Goal: Find specific page/section: Find specific page/section

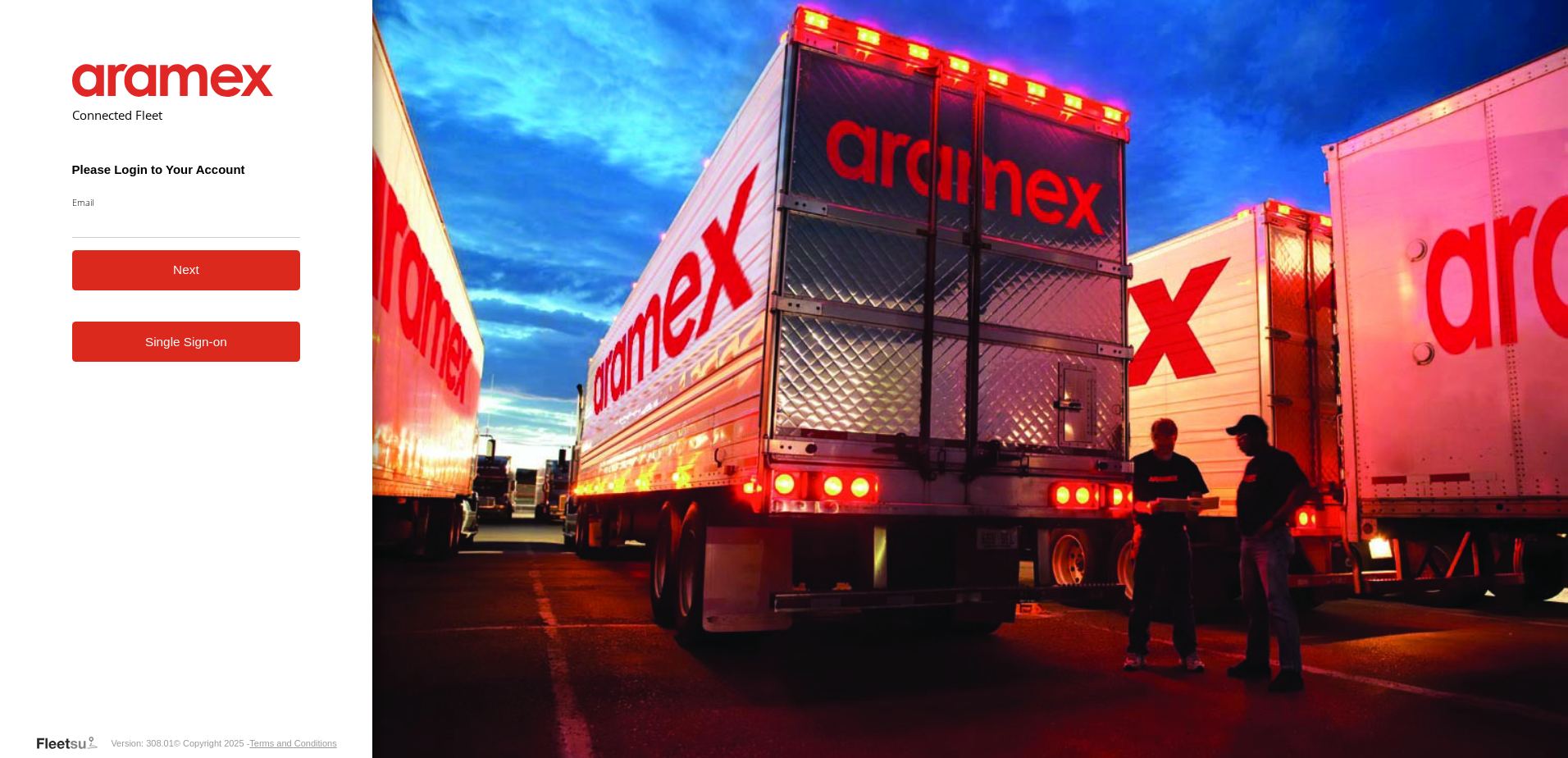
click at [123, 219] on input "Email" at bounding box center [187, 223] width 229 height 30
type input "**********"
click at [138, 274] on button "Next" at bounding box center [187, 270] width 229 height 40
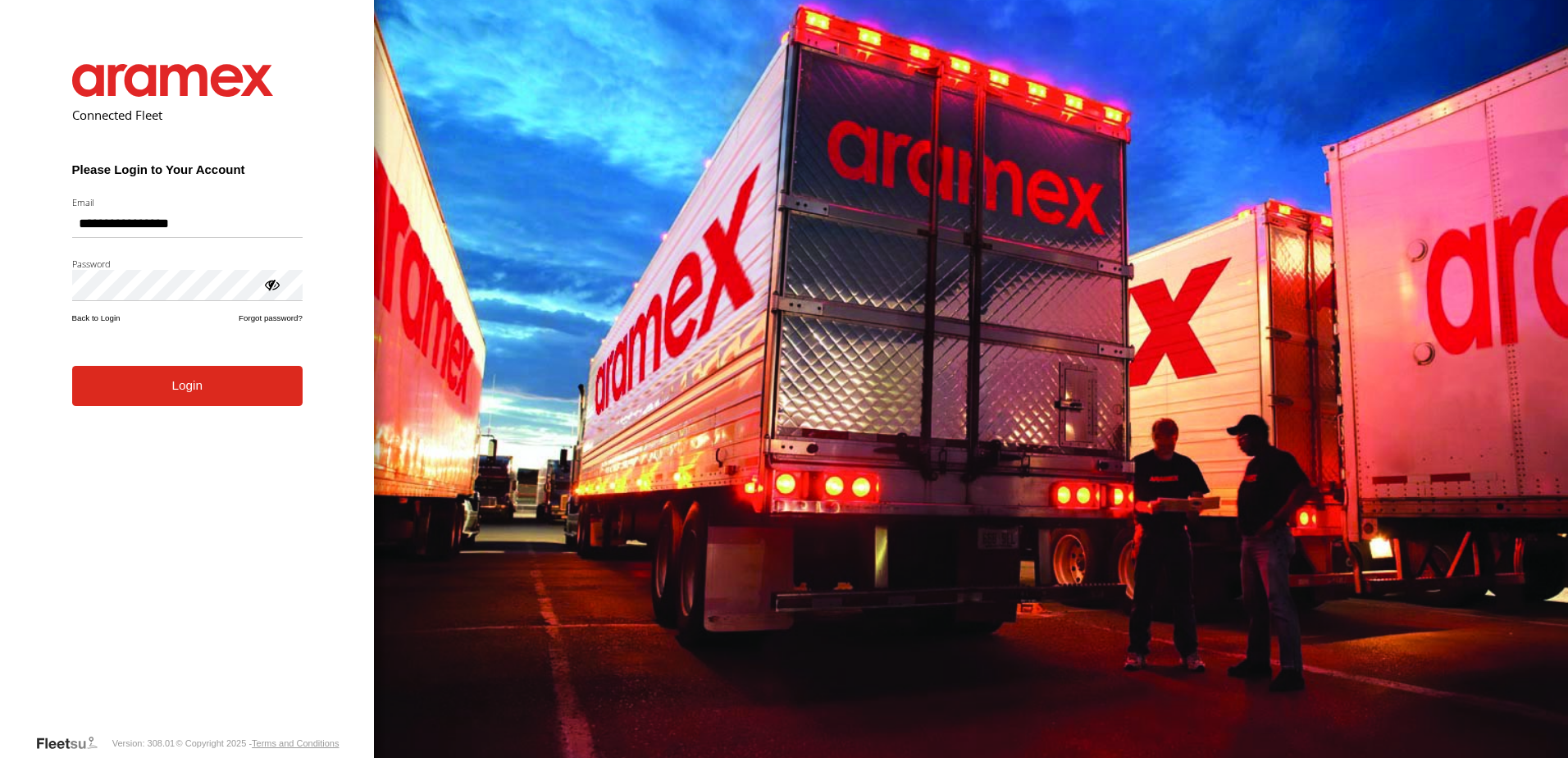
click at [192, 403] on button "Login" at bounding box center [187, 386] width 231 height 40
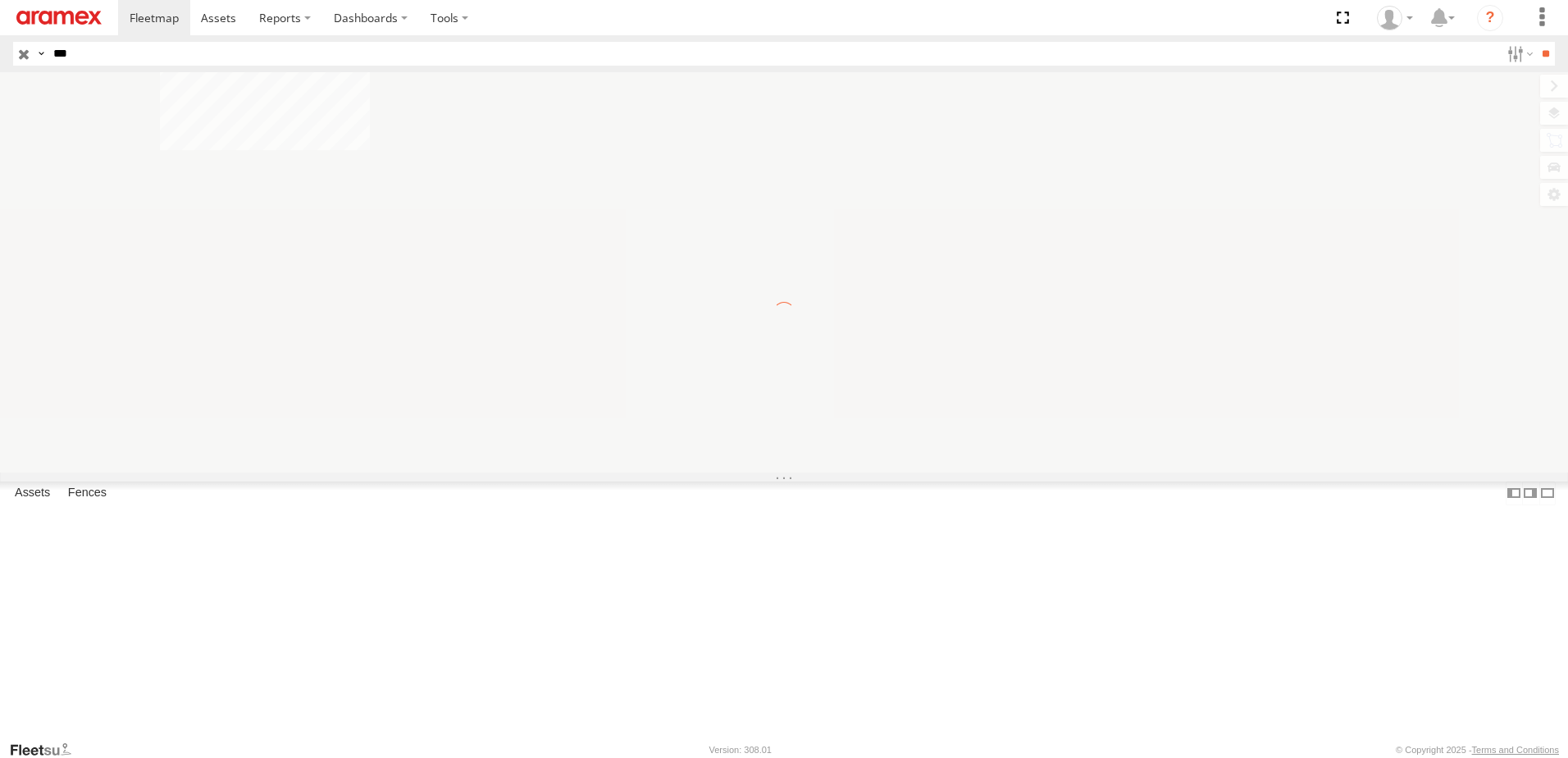
click at [127, 51] on input "***" at bounding box center [773, 53] width 1453 height 24
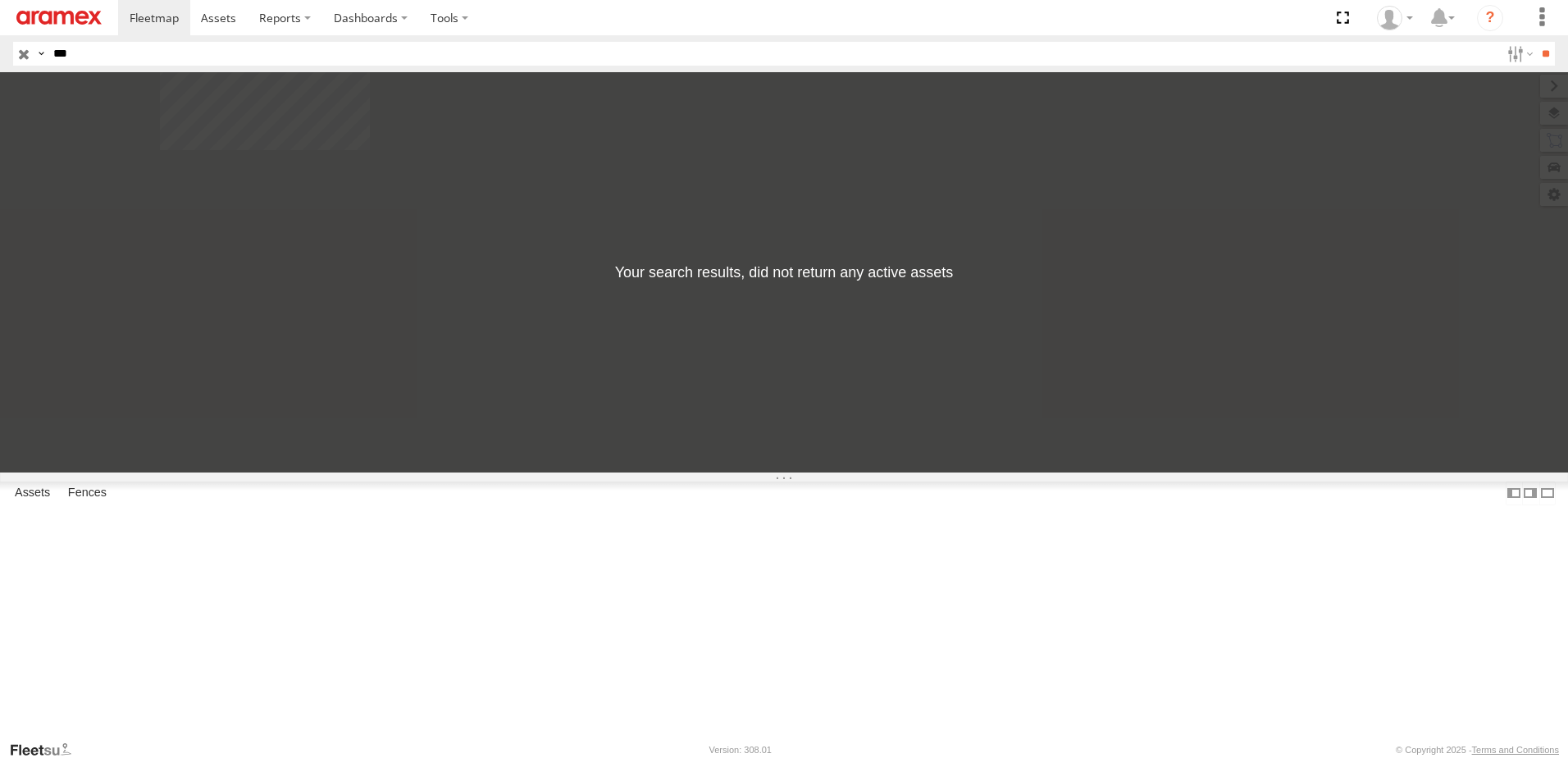
click at [127, 51] on input "***" at bounding box center [773, 53] width 1453 height 24
type input "****"
click at [1536, 41] on input "**" at bounding box center [1545, 53] width 19 height 24
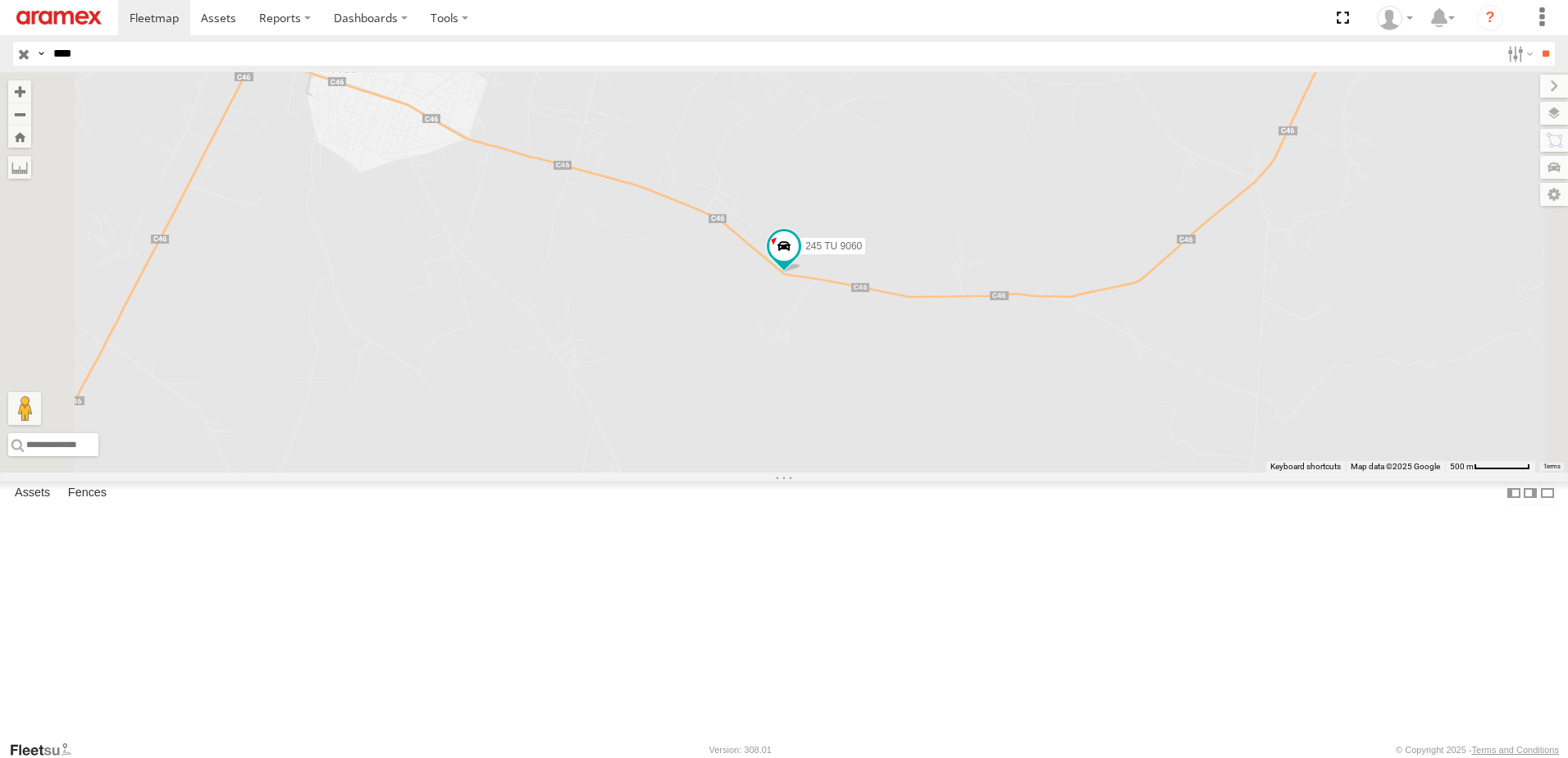
click at [0, 0] on span at bounding box center [0, 0] width 0 height 0
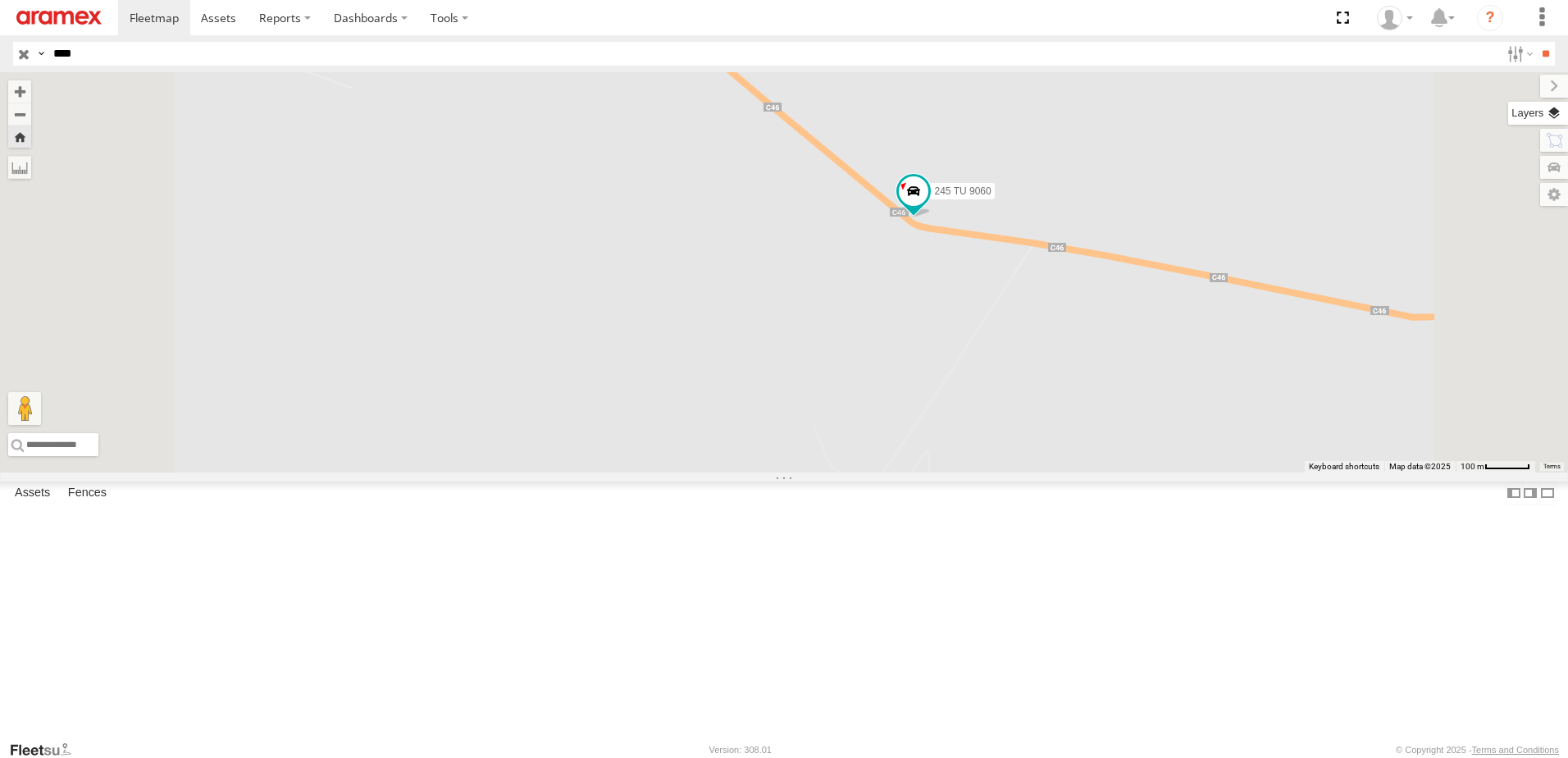
click at [1549, 111] on label at bounding box center [1538, 114] width 60 height 23
click at [0, 0] on span "Basemaps" at bounding box center [0, 0] width 0 height 0
click at [0, 0] on span "Satellite + Roadmap" at bounding box center [0, 0] width 0 height 0
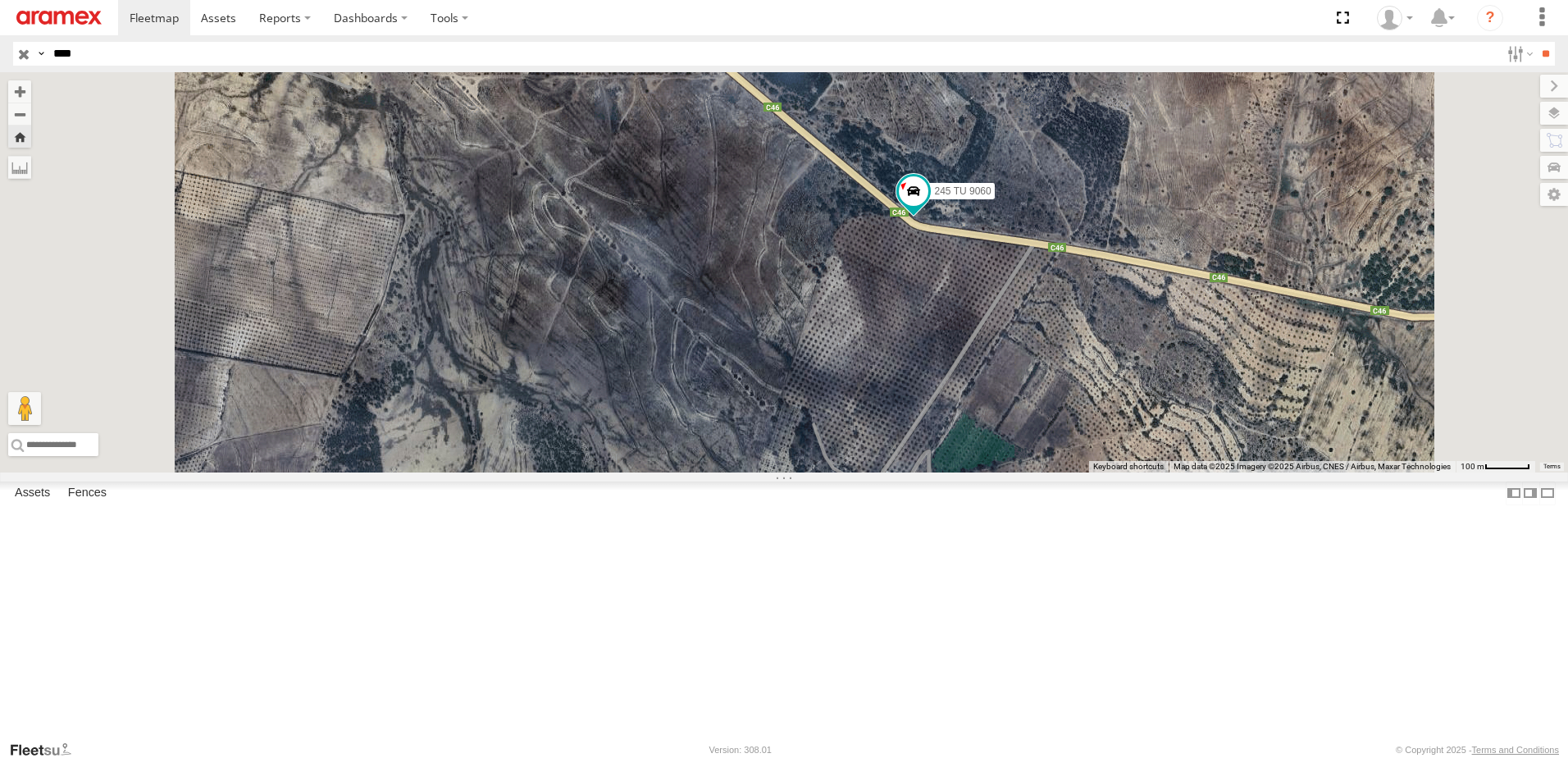
click at [1038, 411] on div "245 TU 9060" at bounding box center [784, 272] width 1568 height 401
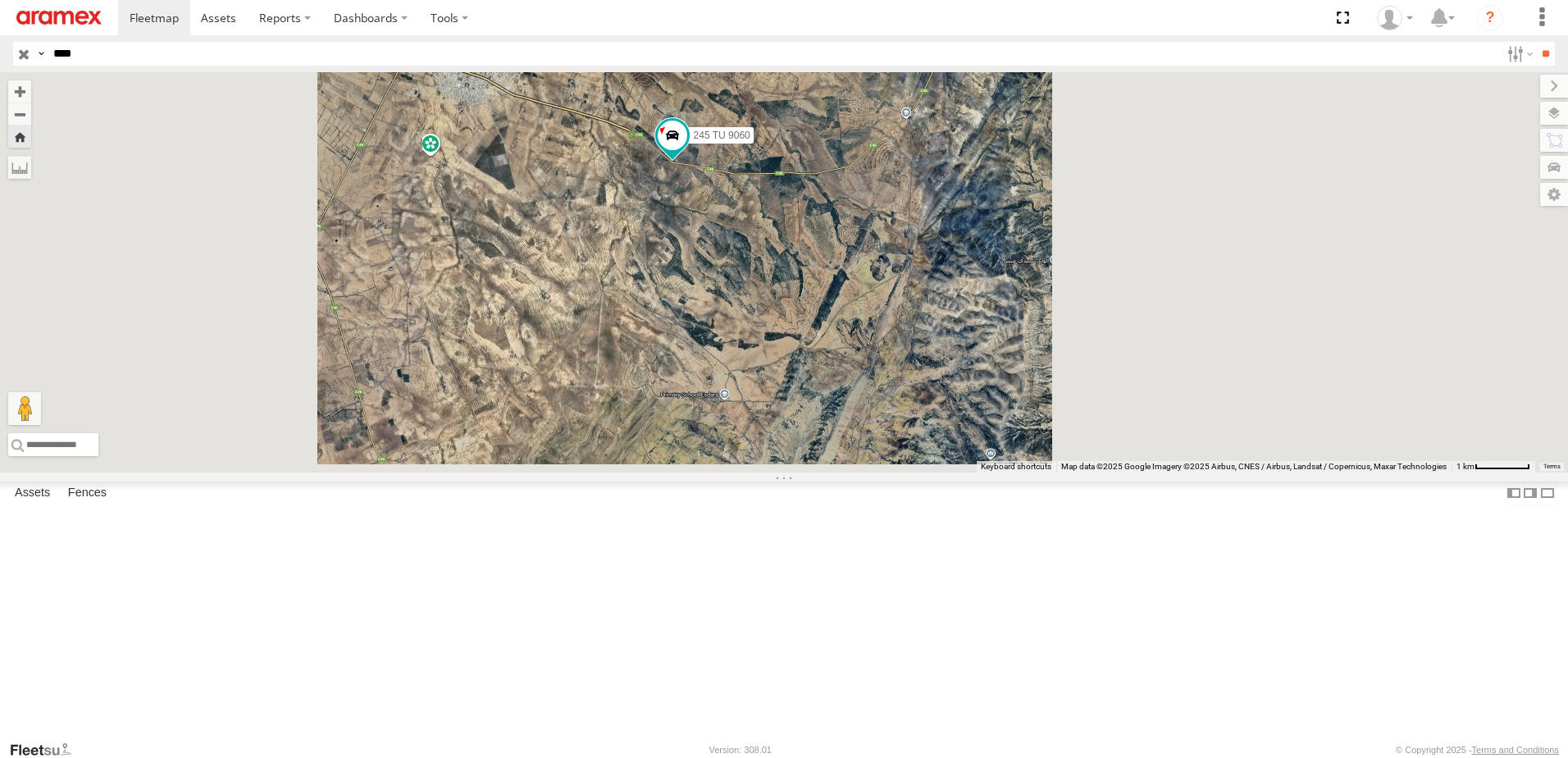
drag, startPoint x: 1079, startPoint y: 381, endPoint x: 1007, endPoint y: 373, distance: 72.4
click at [1007, 373] on div "245 TU 9060" at bounding box center [784, 272] width 1568 height 401
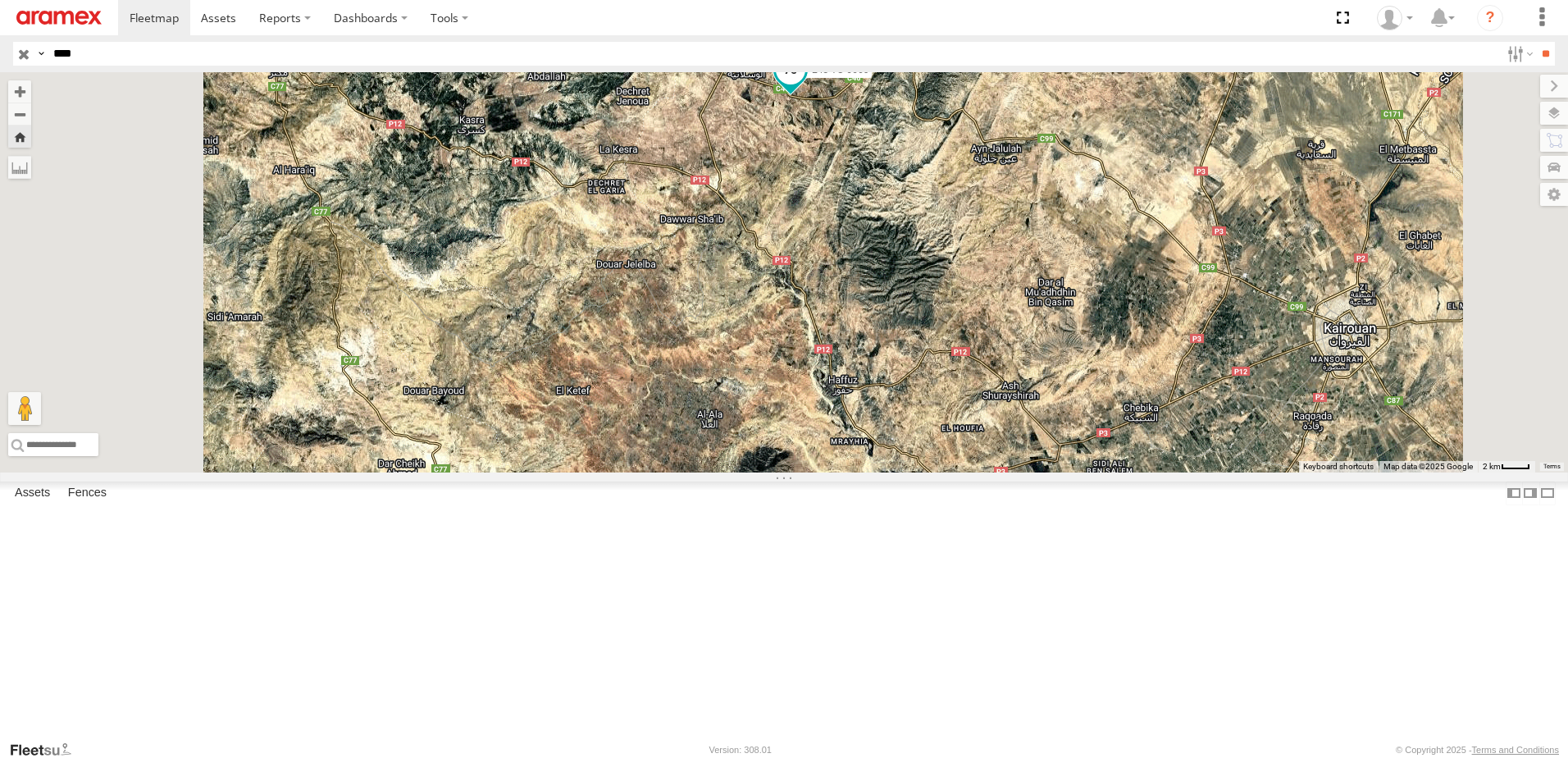
click at [805, 85] on span at bounding box center [791, 70] width 30 height 30
click at [813, 77] on label at bounding box center [796, 71] width 32 height 12
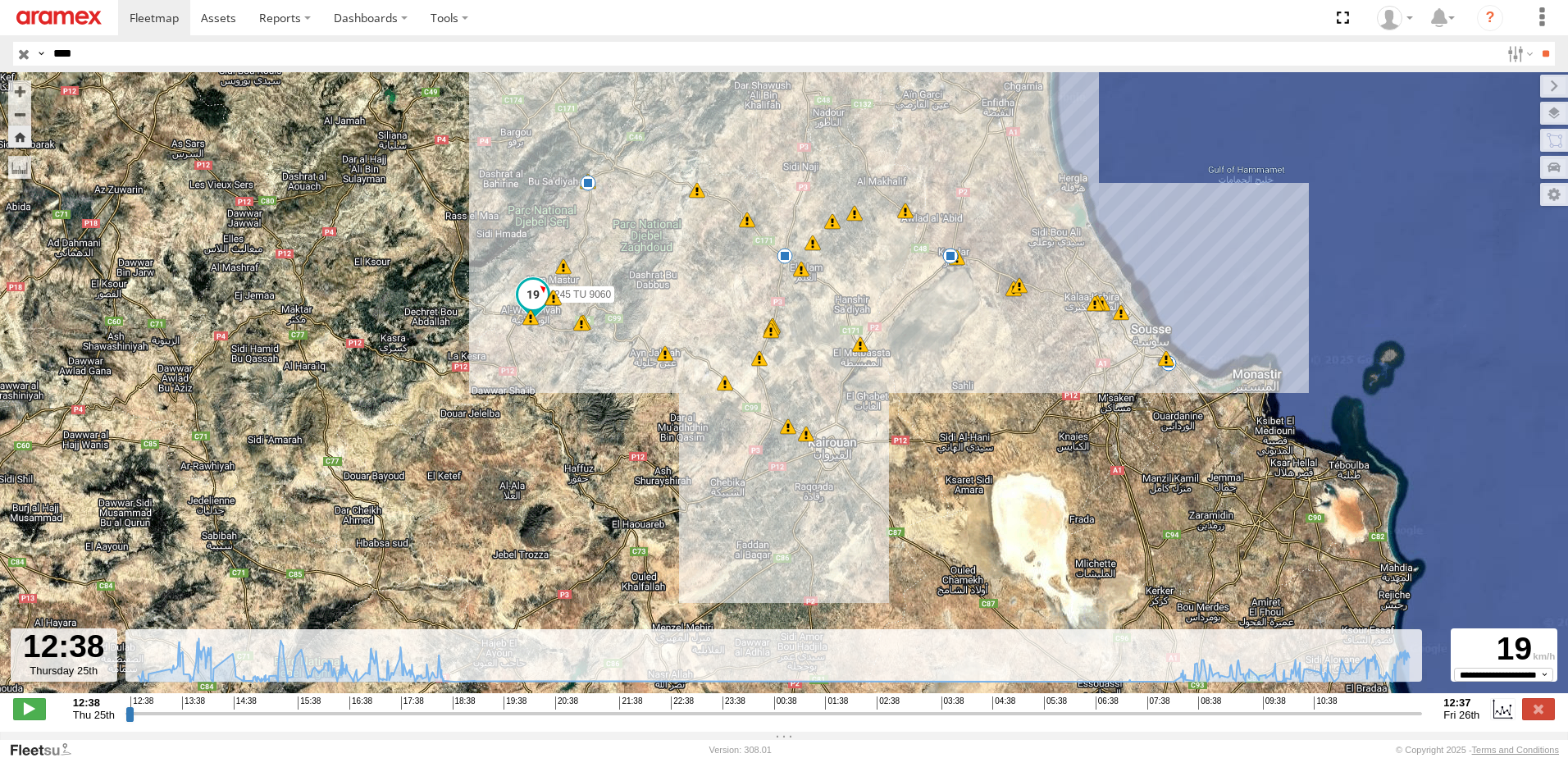
drag, startPoint x: 812, startPoint y: 471, endPoint x: 750, endPoint y: 441, distance: 68.9
click at [766, 450] on div "245 TU 9060 13:30 Thu 15:04 Thu 09:59 Fri 11:34 Fri 11:37 Fri 12:00 Fri 12:50 T…" at bounding box center [784, 391] width 1568 height 638
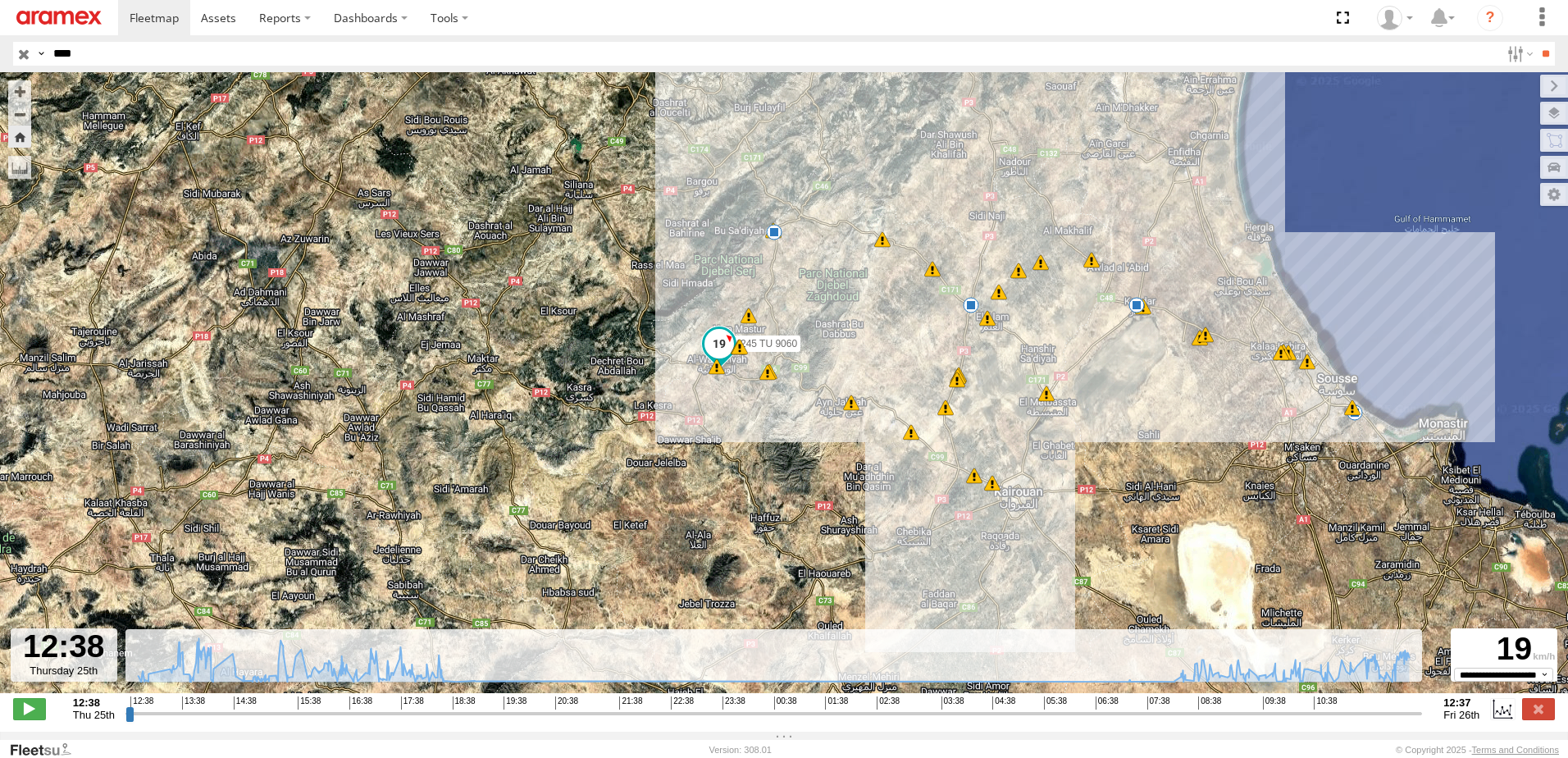
drag, startPoint x: 1339, startPoint y: 370, endPoint x: 1152, endPoint y: 391, distance: 188.2
click at [1152, 391] on div "245 TU 9060 13:30 Thu 15:04 Thu 09:59 Fri 11:34 Fri 11:37 Fri 12:00 Fri 12:50 T…" at bounding box center [784, 391] width 1568 height 638
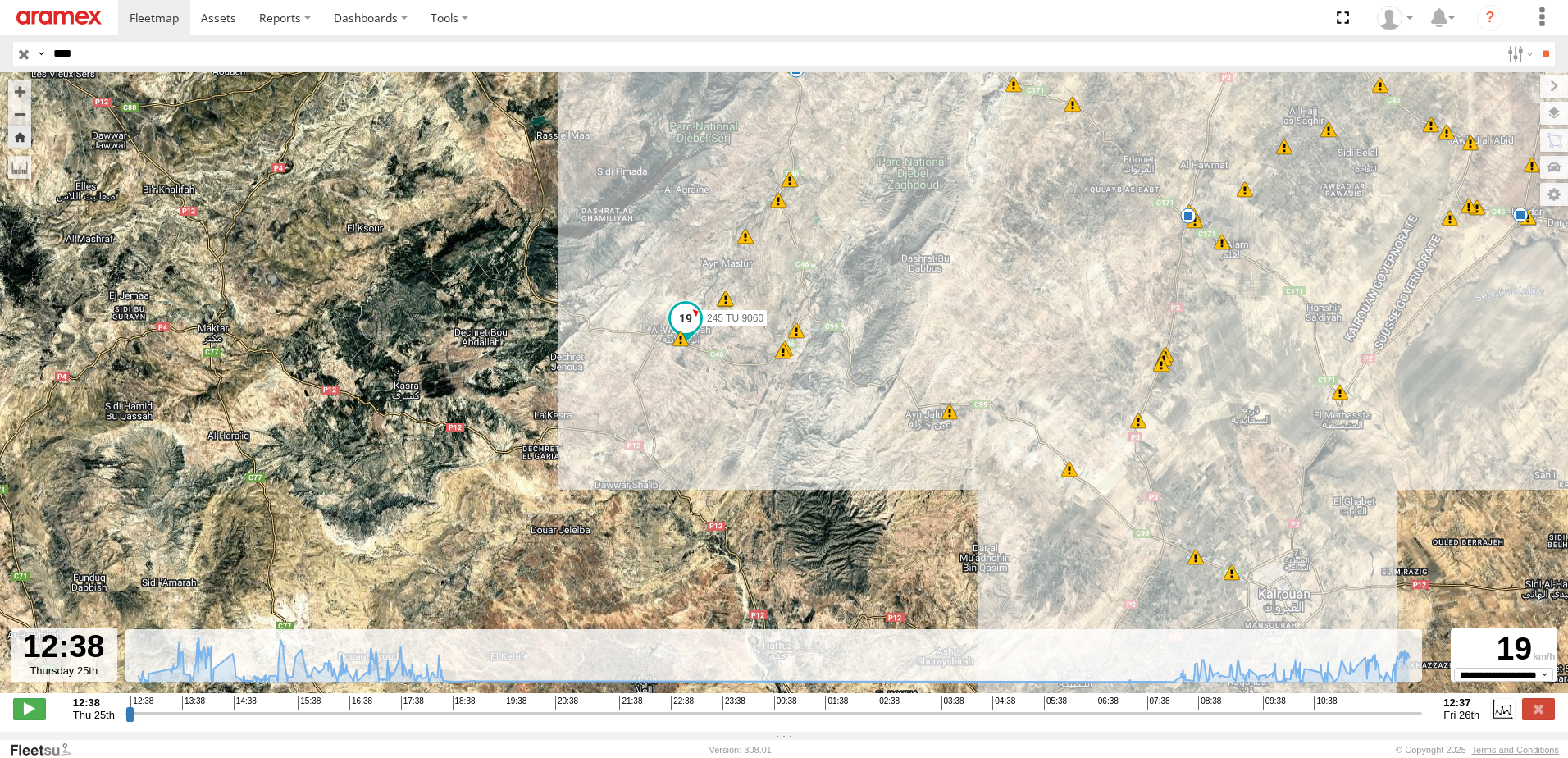
click at [684, 352] on div "245 TU 9060 13:30 Thu 15:04 Thu 09:59 Fri 11:34 Fri 11:37 Fri 12:00 Fri 12:50 T…" at bounding box center [784, 391] width 1568 height 638
click at [696, 317] on span at bounding box center [686, 318] width 30 height 30
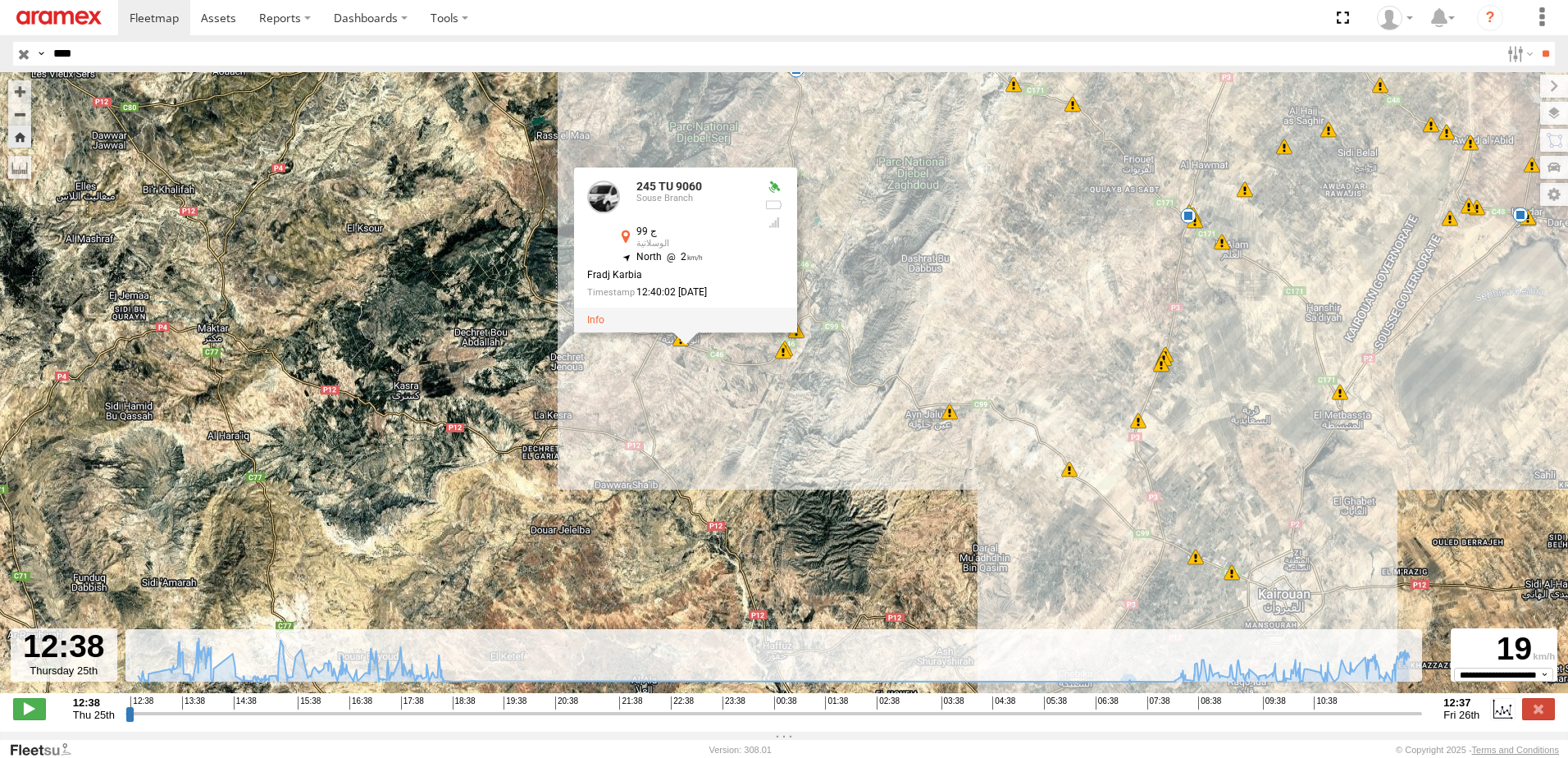
click at [1007, 264] on div "245 TU 9060 13:30 Thu 15:04 Thu 09:59 Fri 11:34 Fri 11:37 Fri 12:00 Fri 12:50 T…" at bounding box center [784, 391] width 1568 height 638
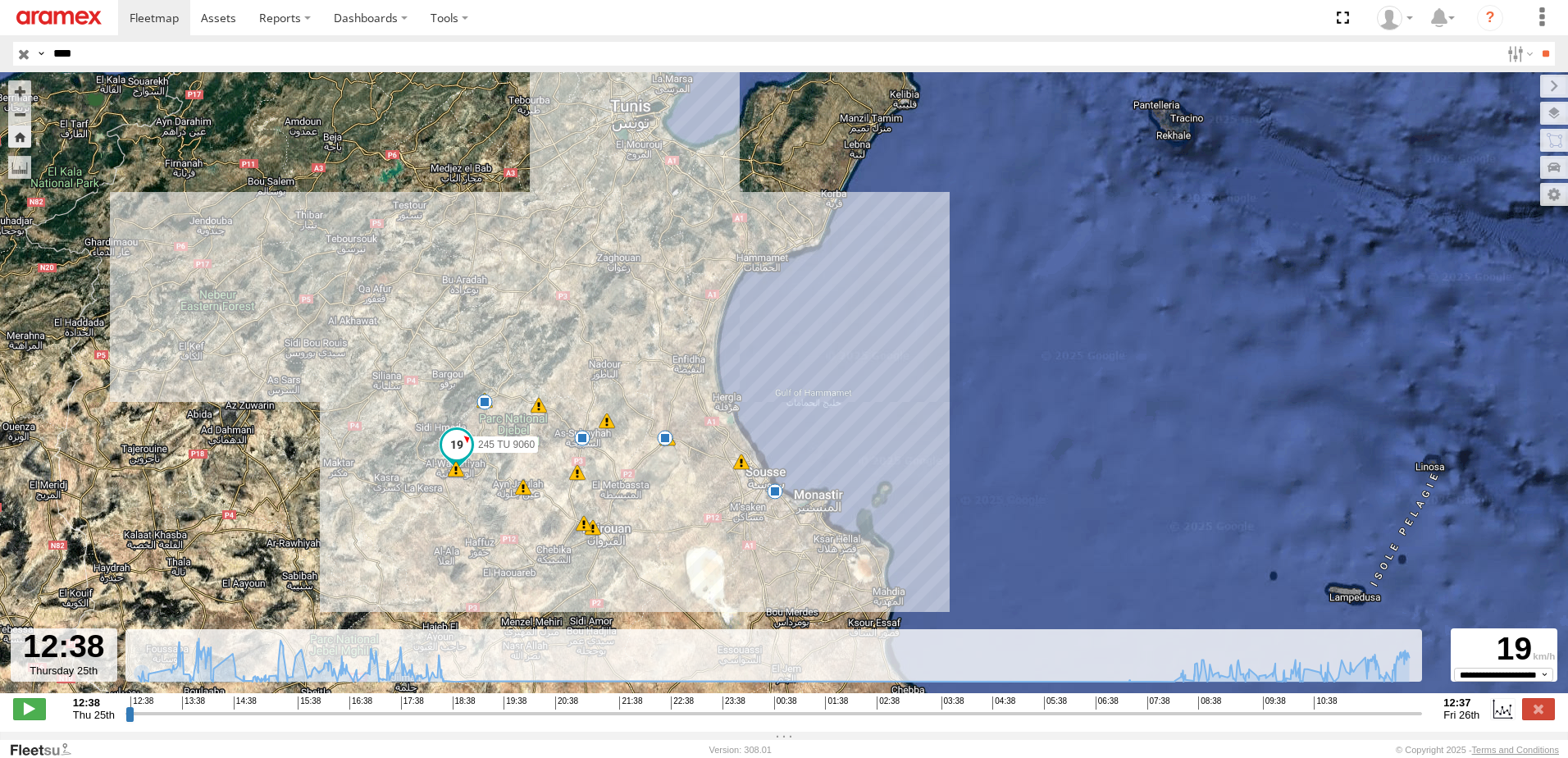
click at [61, 674] on div at bounding box center [64, 655] width 107 height 53
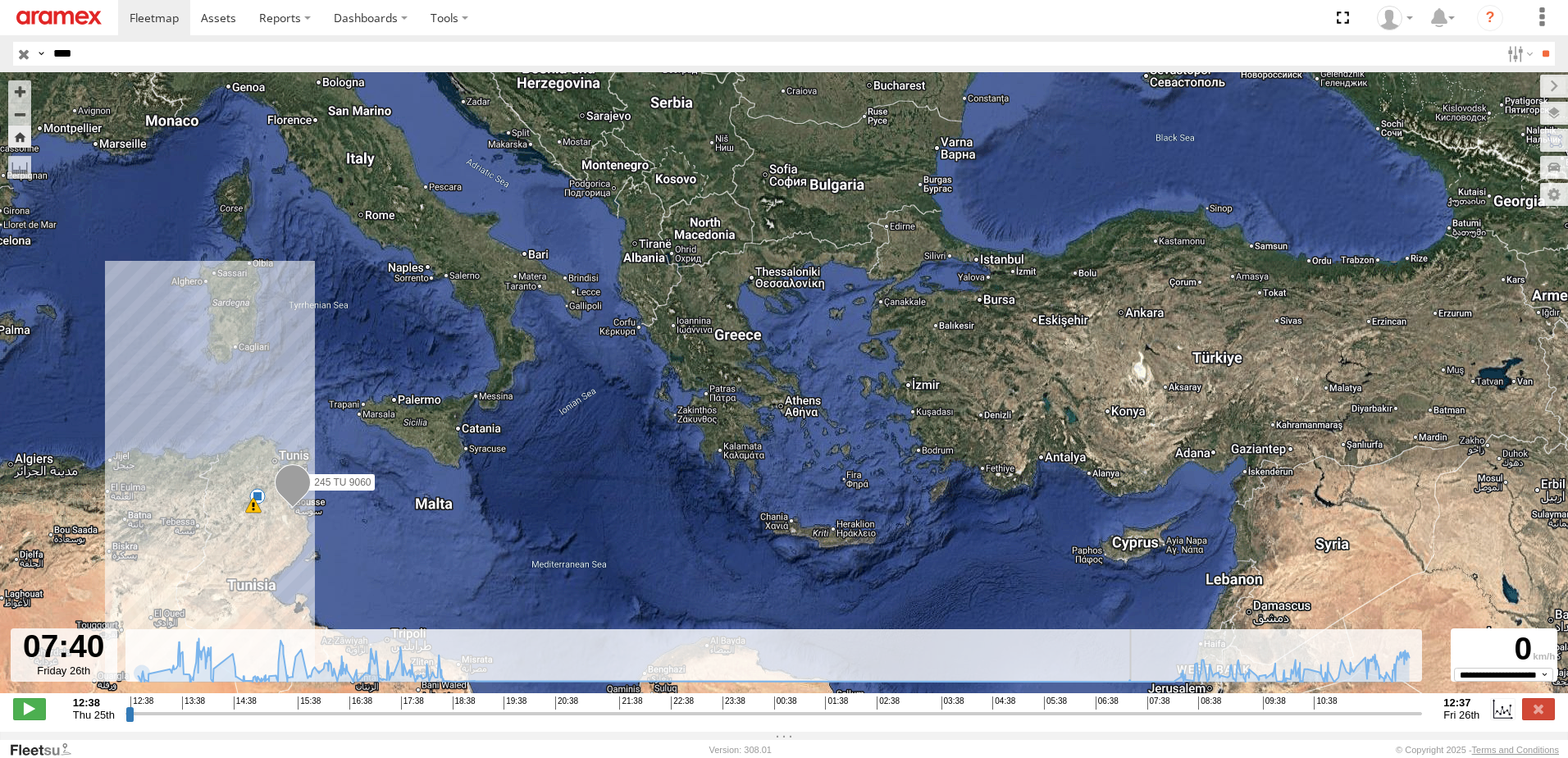
drag, startPoint x: 129, startPoint y: 723, endPoint x: 1151, endPoint y: 745, distance: 1022.2
click at [1151, 721] on input "range" at bounding box center [774, 712] width 1297 height 16
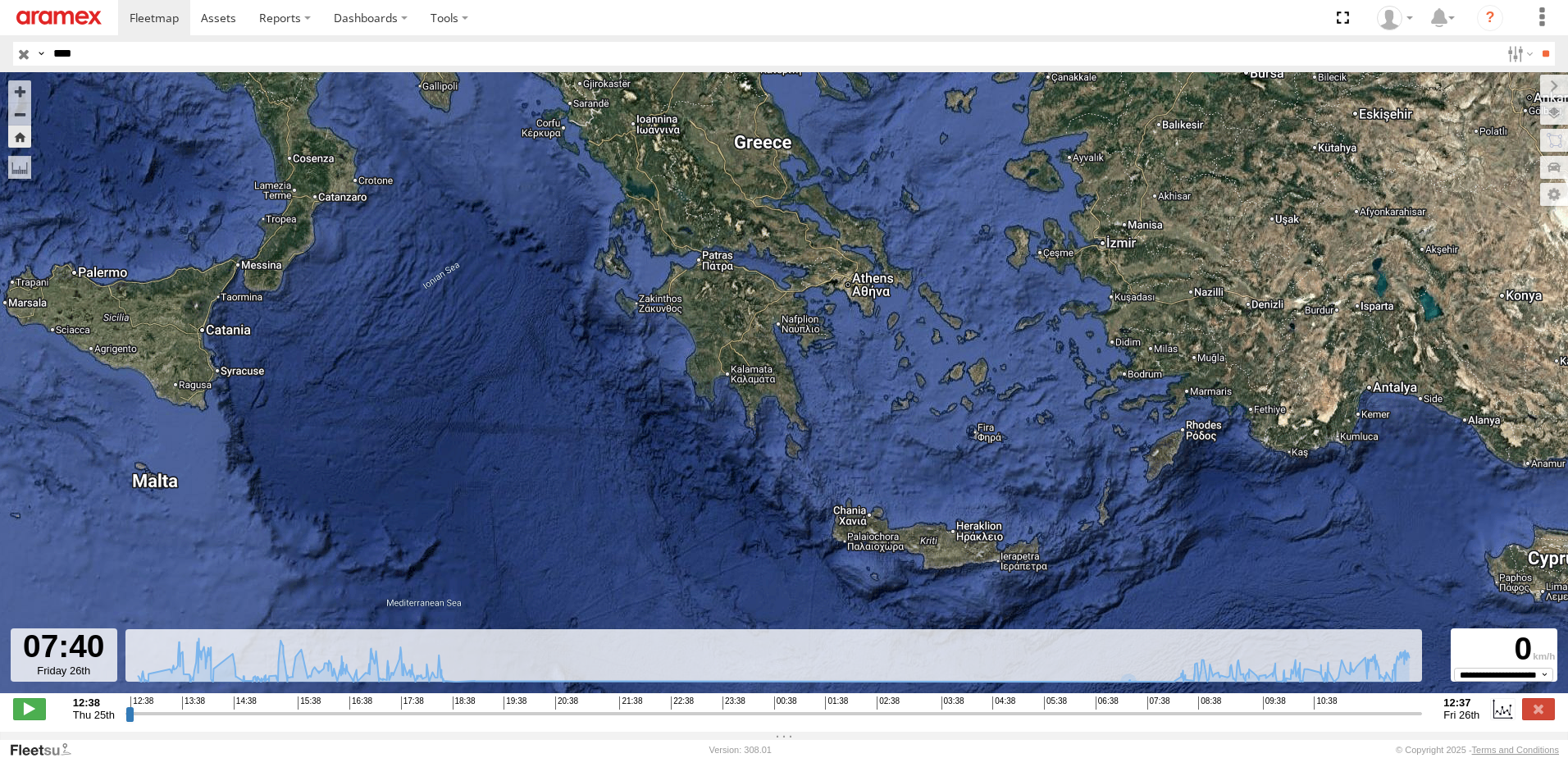
drag, startPoint x: 219, startPoint y: 465, endPoint x: 614, endPoint y: 507, distance: 397.2
click at [614, 507] on div "245 TU 9060" at bounding box center [784, 391] width 1568 height 638
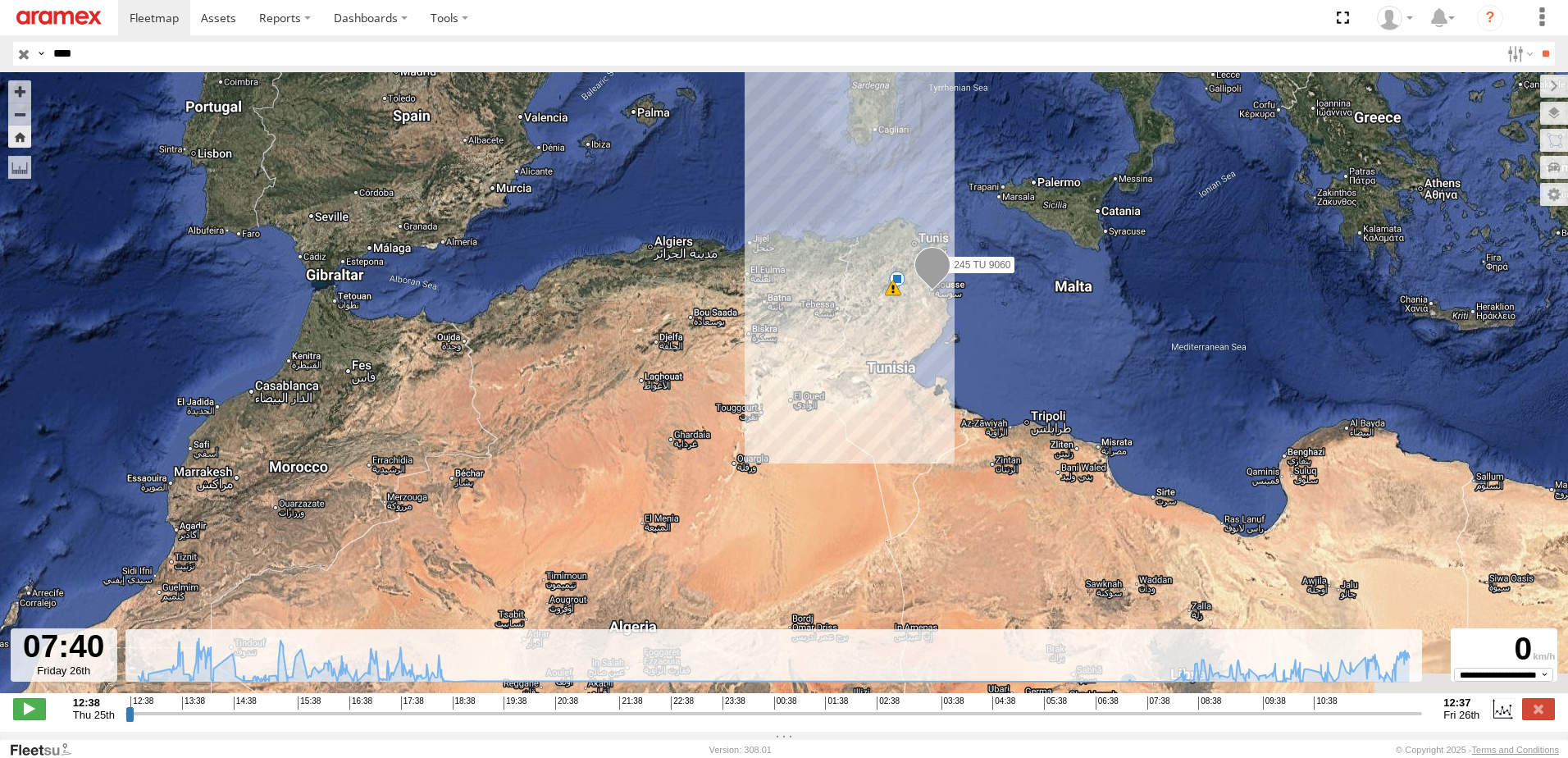
drag, startPoint x: 430, startPoint y: 542, endPoint x: 925, endPoint y: 302, distance: 550.1
click at [925, 302] on div "245 TU 9060 9 90" at bounding box center [784, 391] width 1568 height 638
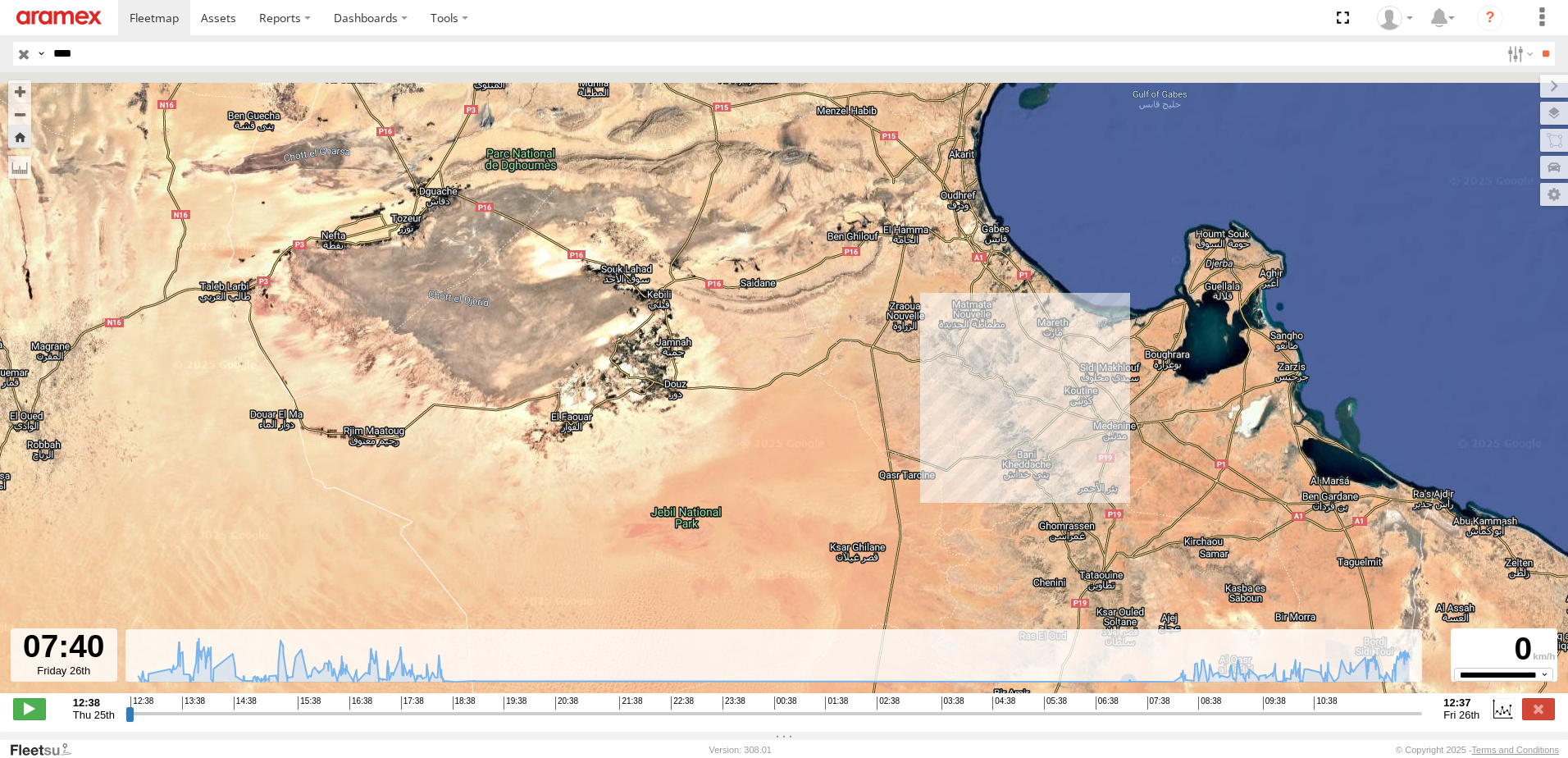
drag, startPoint x: 667, startPoint y: 207, endPoint x: 761, endPoint y: 603, distance: 407.0
click at [735, 567] on div "245 TU 9060 13:30 Thu 15:04 Thu" at bounding box center [784, 391] width 1568 height 638
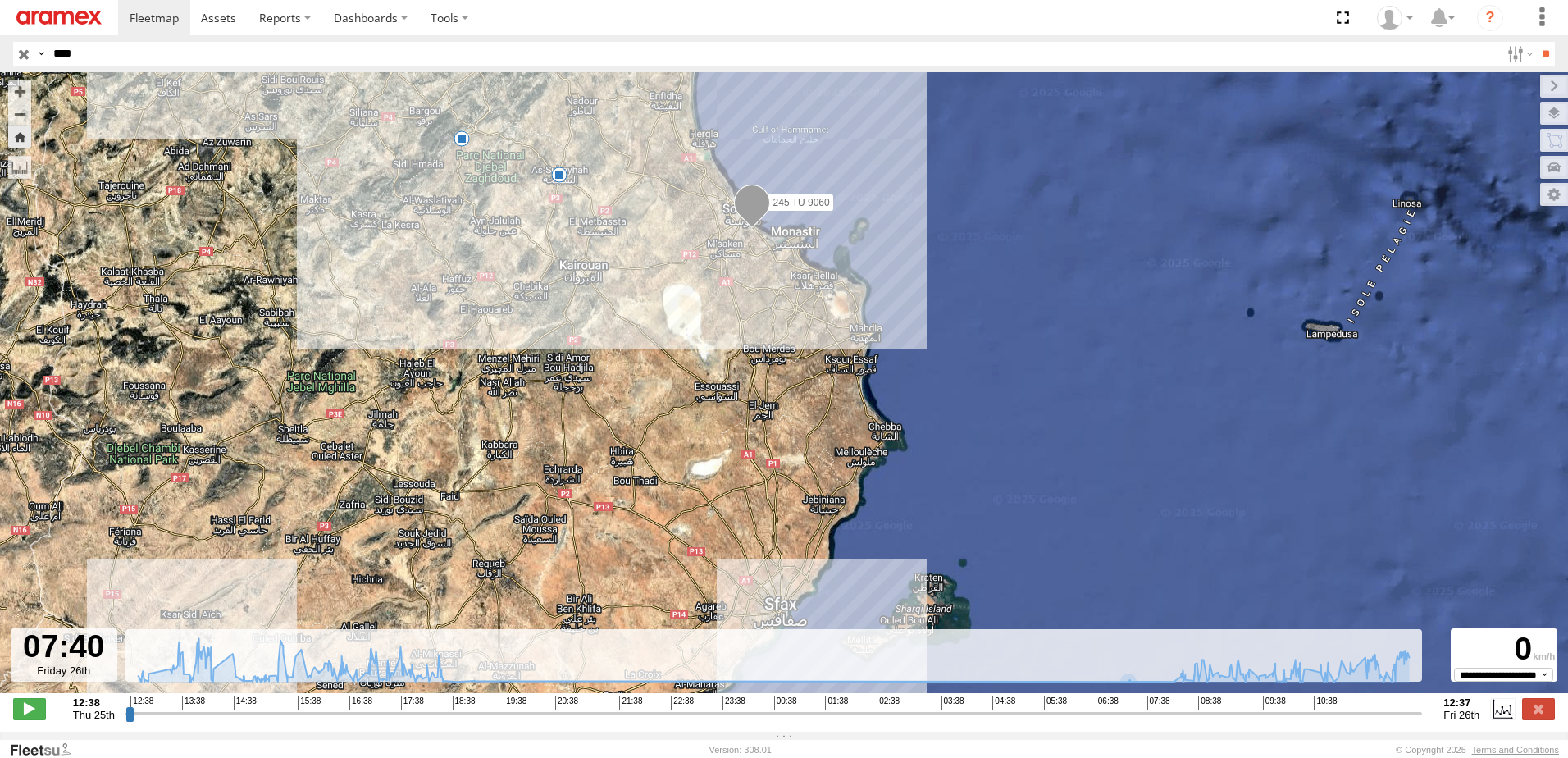
drag, startPoint x: 964, startPoint y: 163, endPoint x: 488, endPoint y: 599, distance: 645.5
click at [477, 595] on div "245 TU 9060 13:30 Thu 15:04 Thu" at bounding box center [784, 391] width 1568 height 638
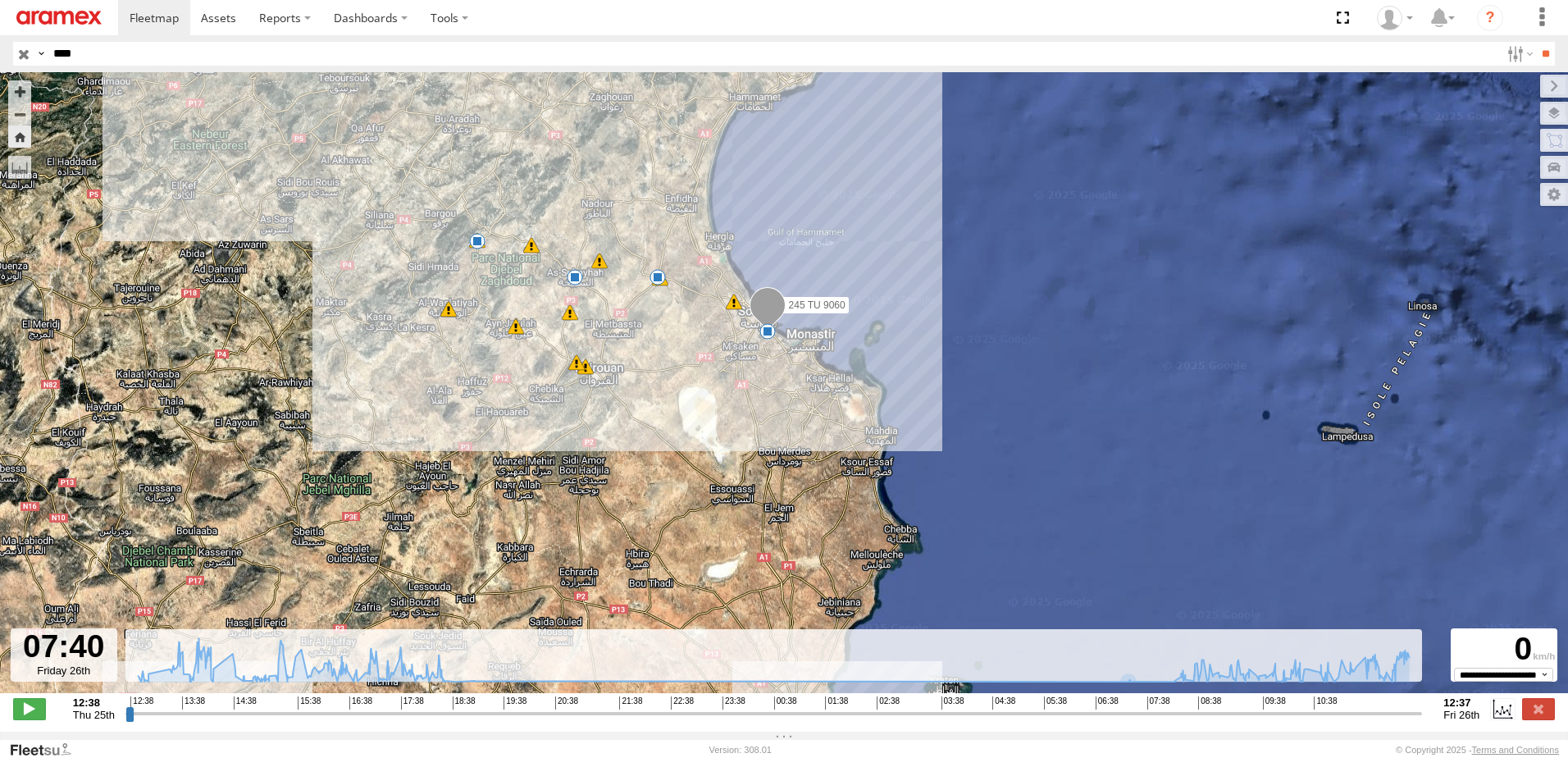
drag, startPoint x: 665, startPoint y: 284, endPoint x: 677, endPoint y: 385, distance: 101.7
click at [677, 385] on div "245 TU 9060 13:30 Thu 15:04 Thu 6 09:59 Fri 14 8 9 9 18 24 5 11:34 Fri 11:37 Fr…" at bounding box center [784, 391] width 1568 height 638
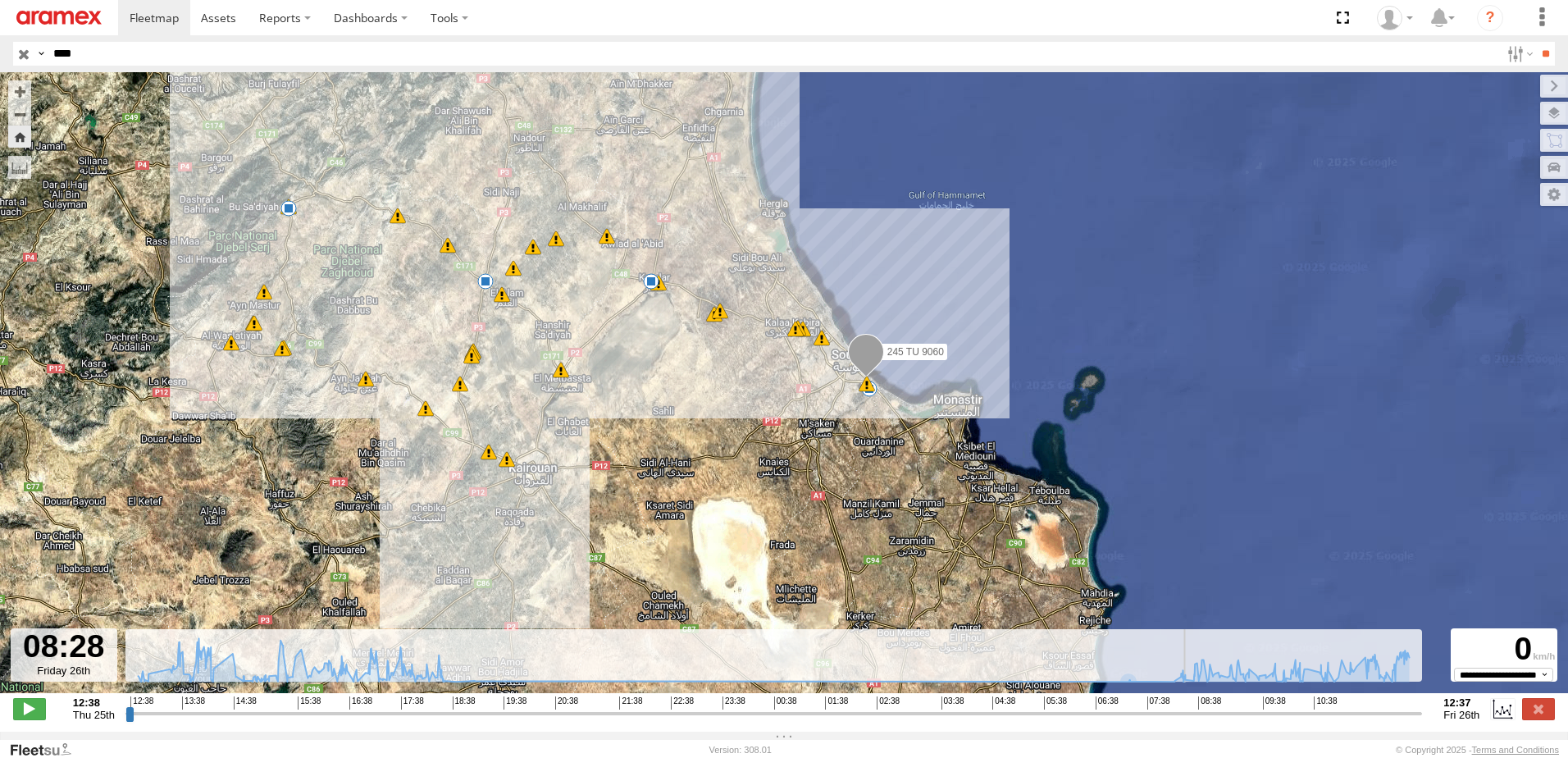
drag, startPoint x: 1148, startPoint y: 716, endPoint x: 1194, endPoint y: 707, distance: 46.9
click at [1194, 707] on input "range" at bounding box center [774, 712] width 1297 height 16
click at [1195, 721] on input "range" at bounding box center [774, 712] width 1297 height 16
click at [1194, 721] on input "range" at bounding box center [774, 712] width 1297 height 16
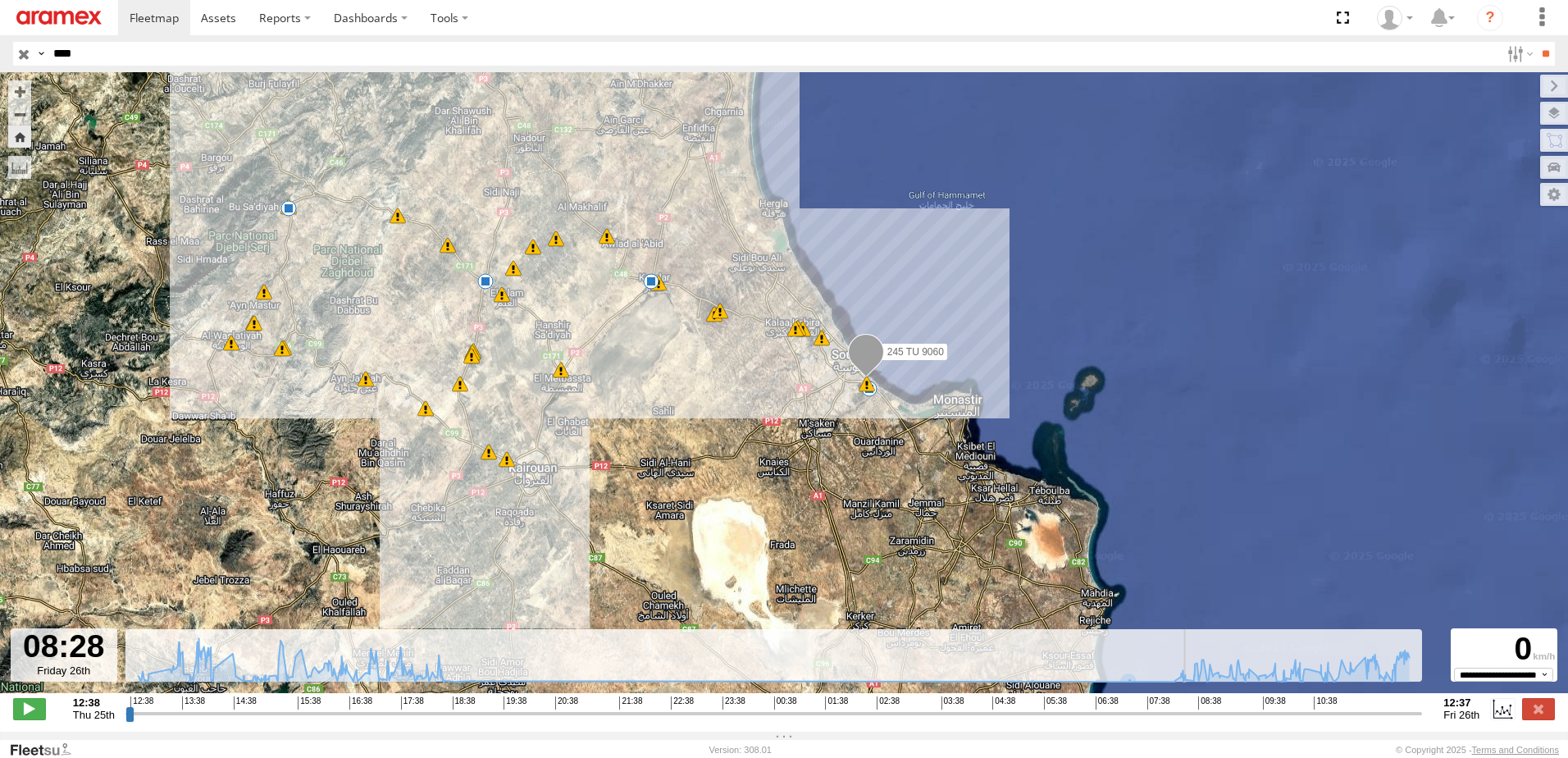
click at [1194, 721] on input "range" at bounding box center [774, 712] width 1297 height 16
click at [32, 717] on span at bounding box center [30, 709] width 33 height 22
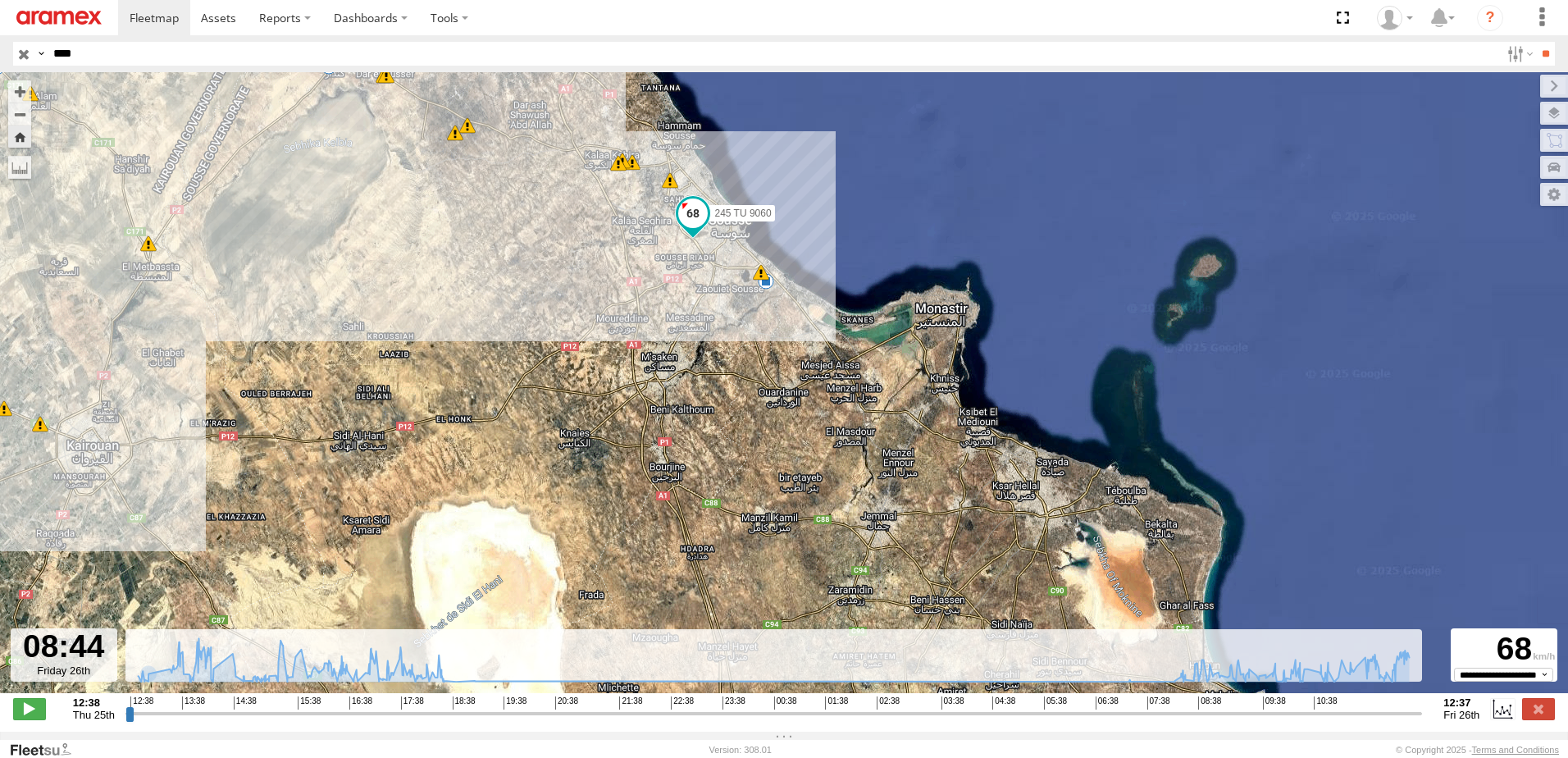
drag, startPoint x: 720, startPoint y: 401, endPoint x: 798, endPoint y: 457, distance: 96.0
click at [798, 457] on div "245 TU 9060 13:30 Thu 15:04 Thu 09:59 Fri 11:34 Fri 11:37 Fri 12:00 Fri 12:50 T…" at bounding box center [784, 391] width 1568 height 638
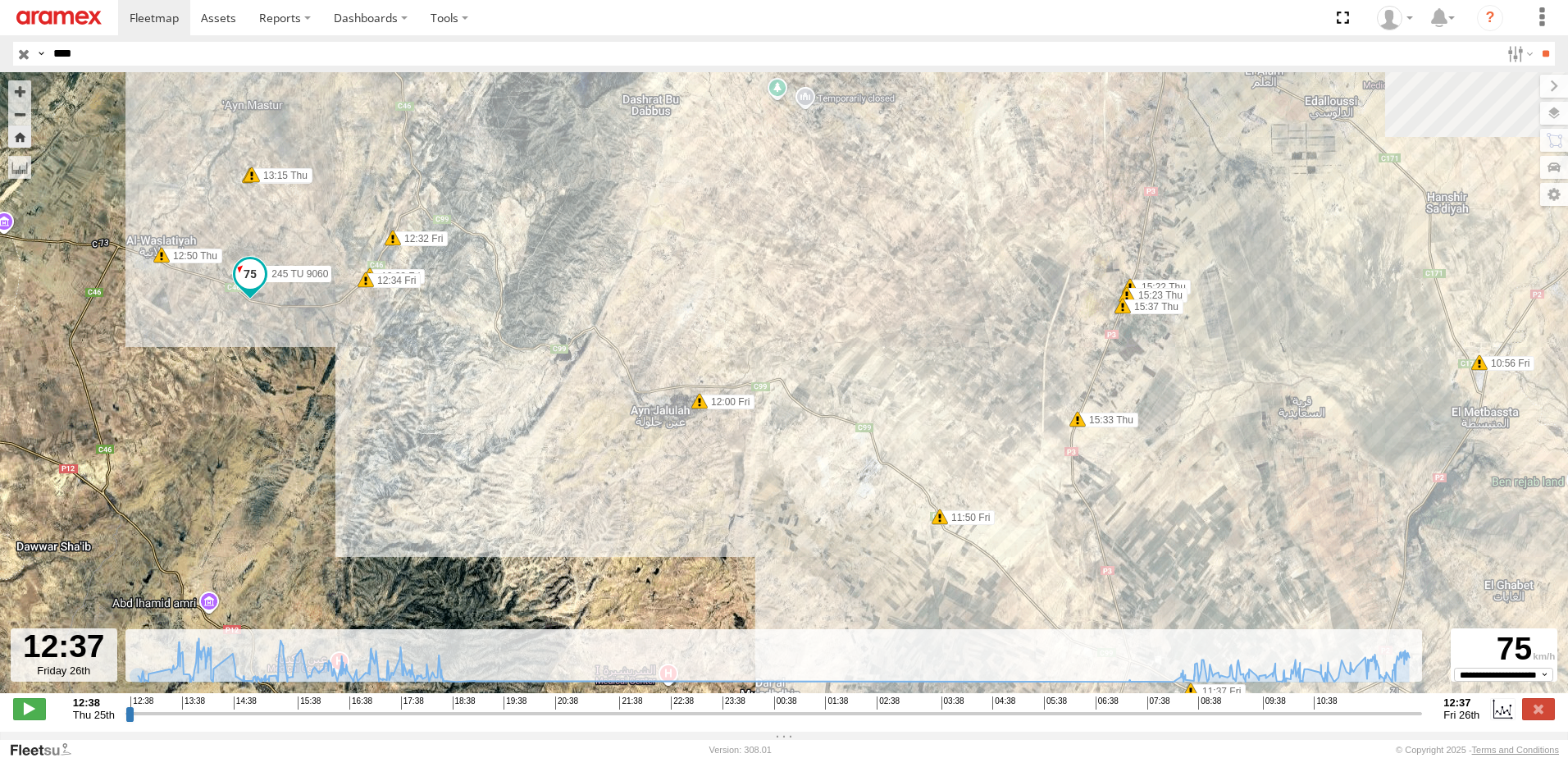
drag, startPoint x: 189, startPoint y: 142, endPoint x: 266, endPoint y: 550, distance: 415.2
click at [260, 545] on div "245 TU 9060 13:30 Thu 15:04 Thu 09:59 Fri 11:34 Fri 11:37 Fri 12:00 Fri 12:50 T…" at bounding box center [784, 391] width 1568 height 638
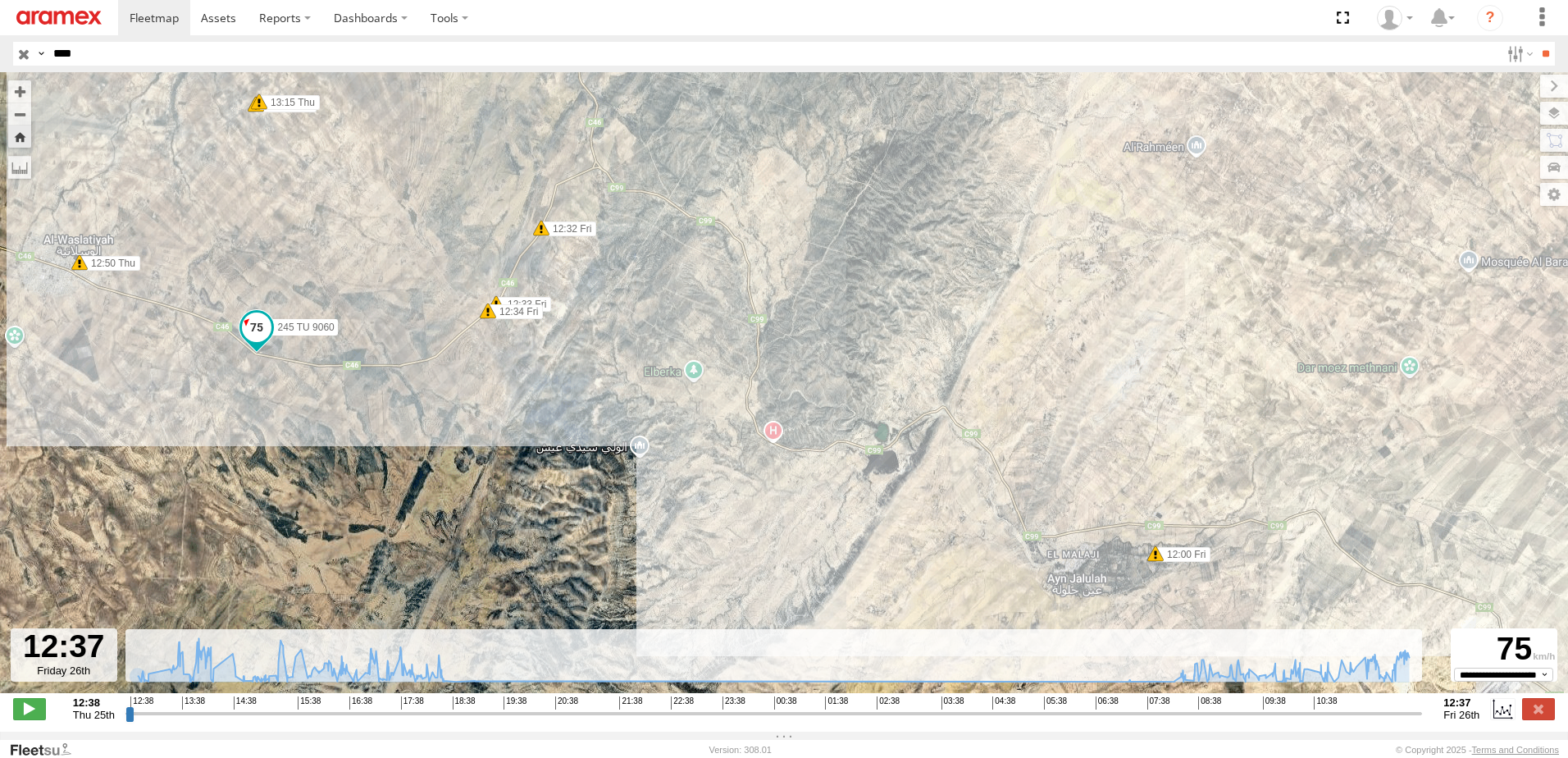
drag, startPoint x: 292, startPoint y: 388, endPoint x: 314, endPoint y: 488, distance: 102.4
click at [314, 488] on div "245 TU 9060 13:30 Thu 15:04 Thu 09:59 Fri 11:34 Fri 11:37 Fri 12:00 Fri 12:50 T…" at bounding box center [784, 391] width 1568 height 638
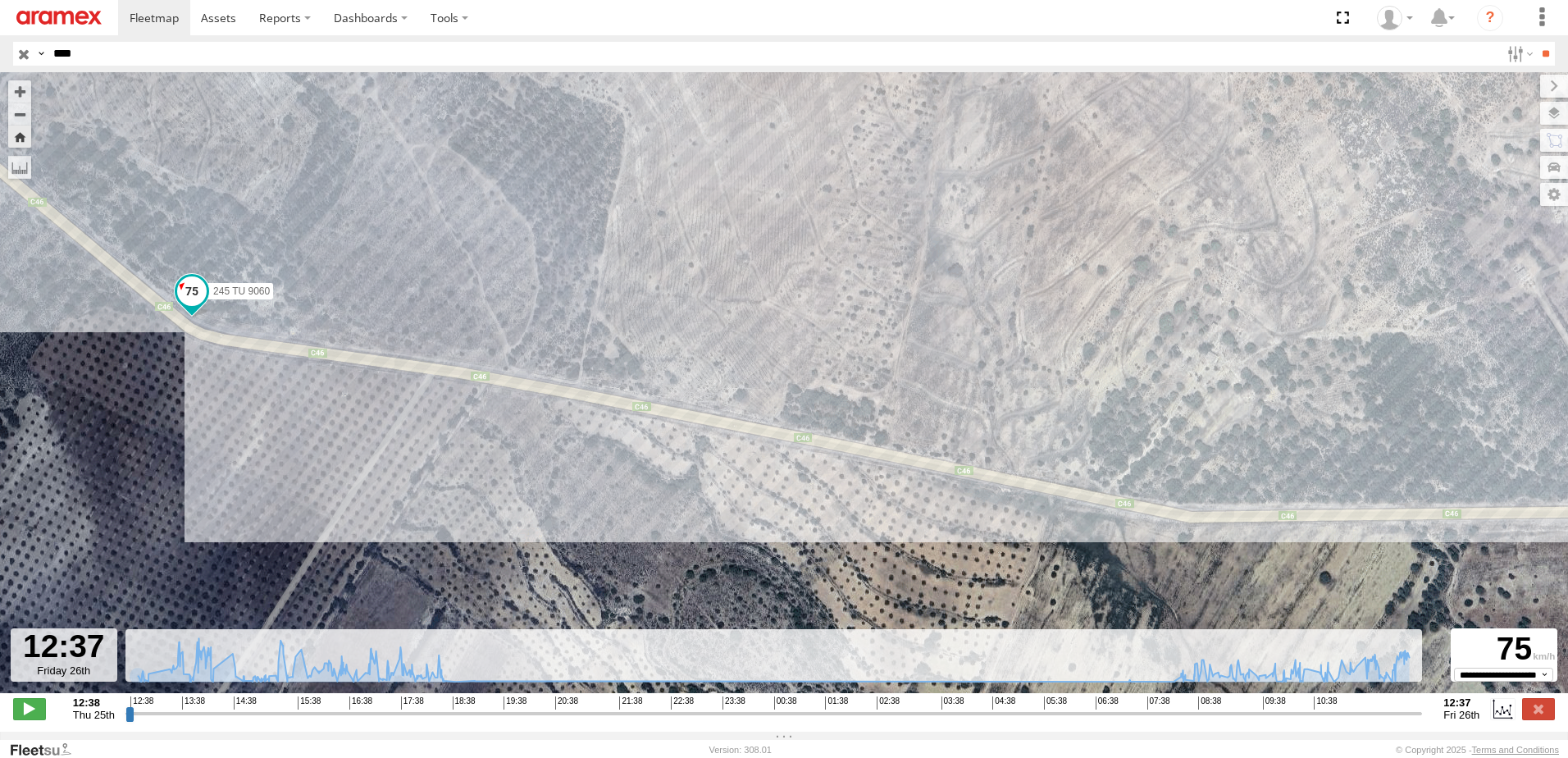
drag, startPoint x: 68, startPoint y: 322, endPoint x: 266, endPoint y: 353, distance: 200.4
click at [266, 353] on div "245 TU 9060 13:30 Thu 15:04 Thu 09:59 Fri 11:34 Fri 11:37 Fri 12:00 Fri 12:50 T…" at bounding box center [784, 391] width 1568 height 638
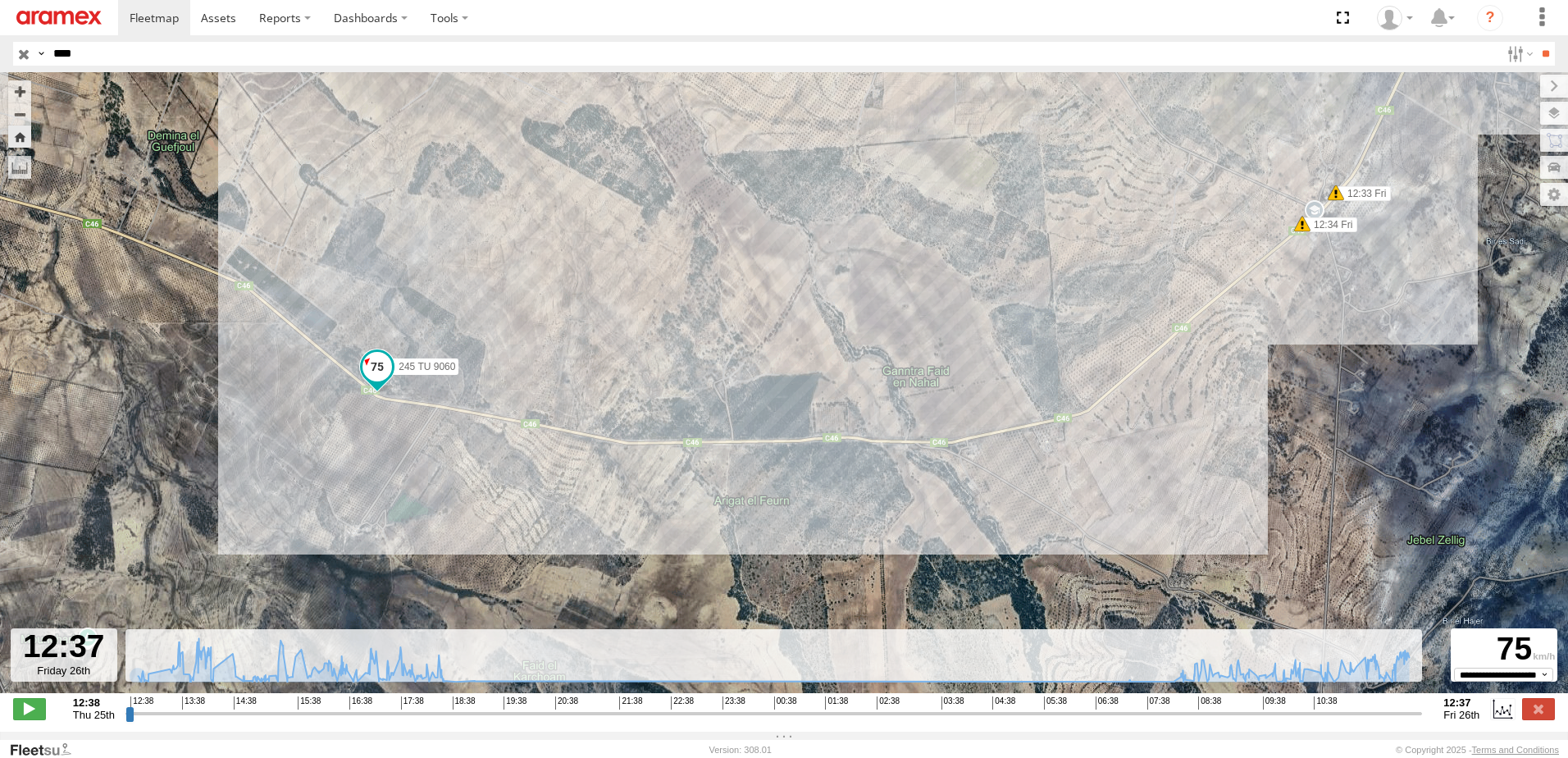
drag, startPoint x: 339, startPoint y: 254, endPoint x: 461, endPoint y: 268, distance: 122.8
click at [461, 268] on div "245 TU 9060 13:30 Thu 15:04 Thu 09:59 Fri 11:34 Fri 11:37 Fri 12:00 Fri 12:50 T…" at bounding box center [784, 391] width 1568 height 638
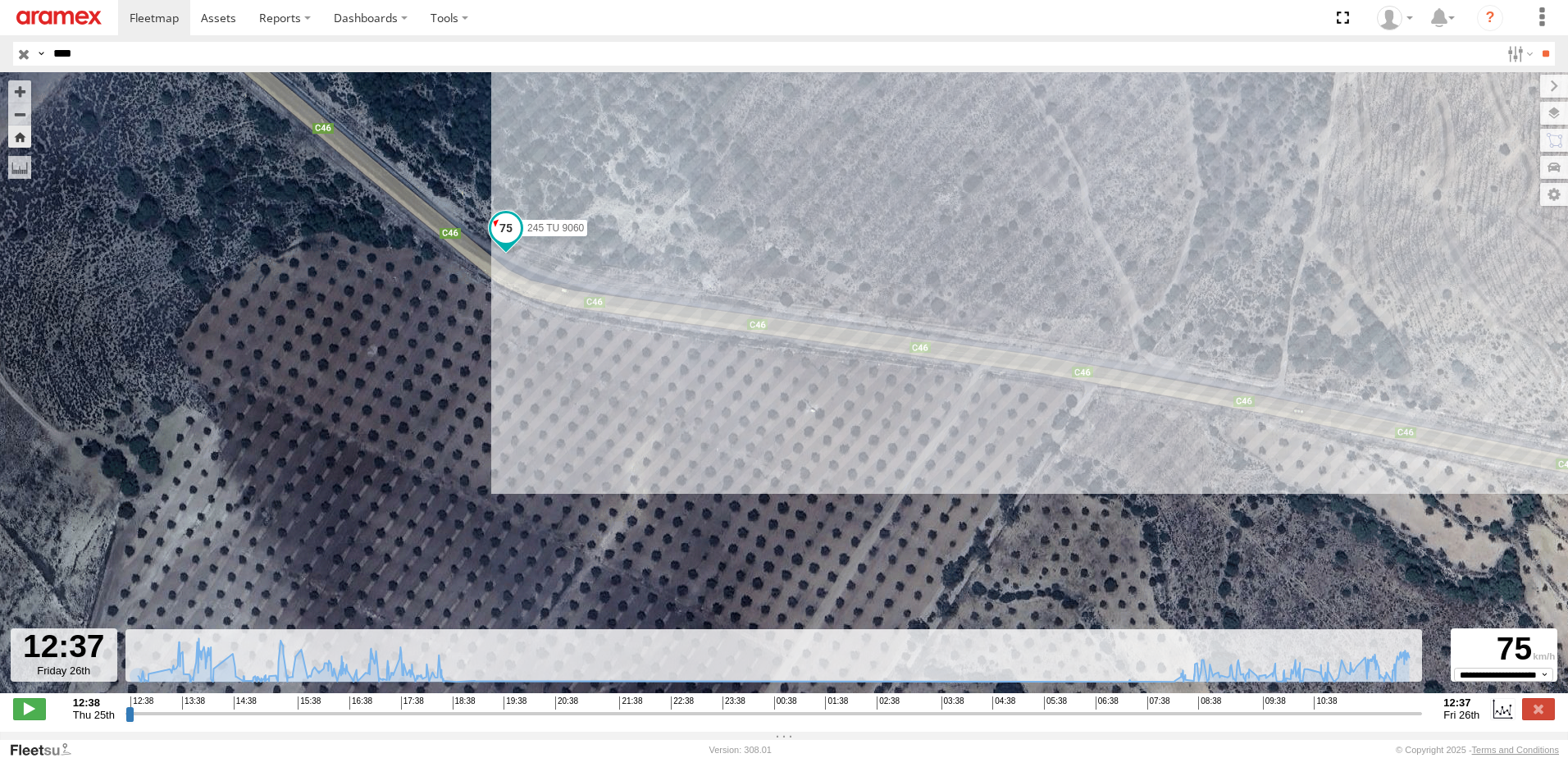
drag, startPoint x: 367, startPoint y: 300, endPoint x: 476, endPoint y: 617, distance: 335.2
click at [476, 617] on div "245 TU 9060 13:30 Thu 15:04 Thu 09:59 Fri 11:34 Fri 11:37 Fri 12:00 Fri 12:50 T…" at bounding box center [784, 391] width 1568 height 638
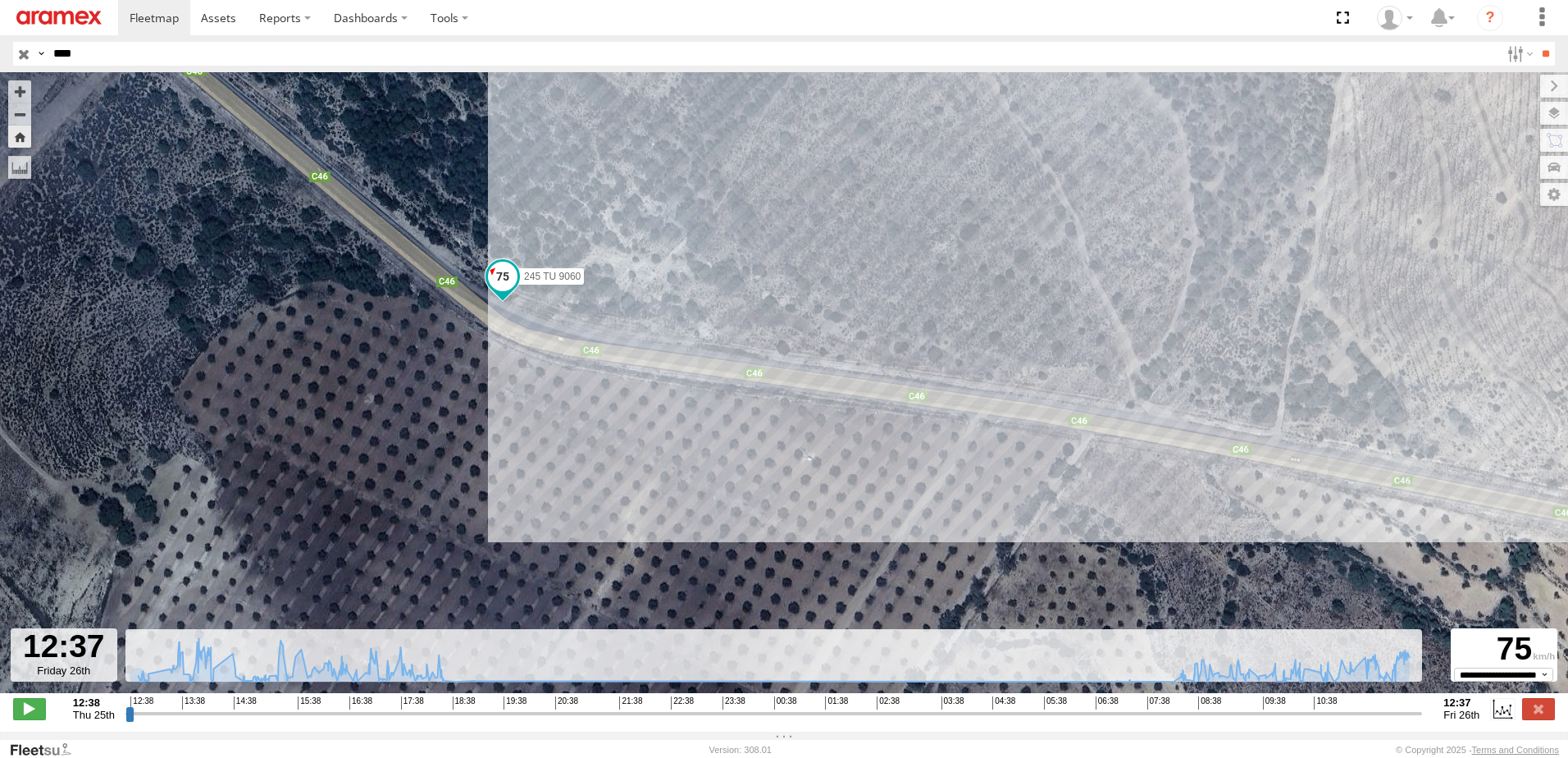
drag, startPoint x: 510, startPoint y: 352, endPoint x: 507, endPoint y: 403, distance: 51.1
click at [507, 403] on div "245 TU 9060 13:30 Thu 15:04 Thu 09:59 Fri 11:34 Fri 11:37 Fri 12:00 Fri 12:50 T…" at bounding box center [784, 391] width 1568 height 638
click at [21, 712] on span at bounding box center [30, 709] width 33 height 22
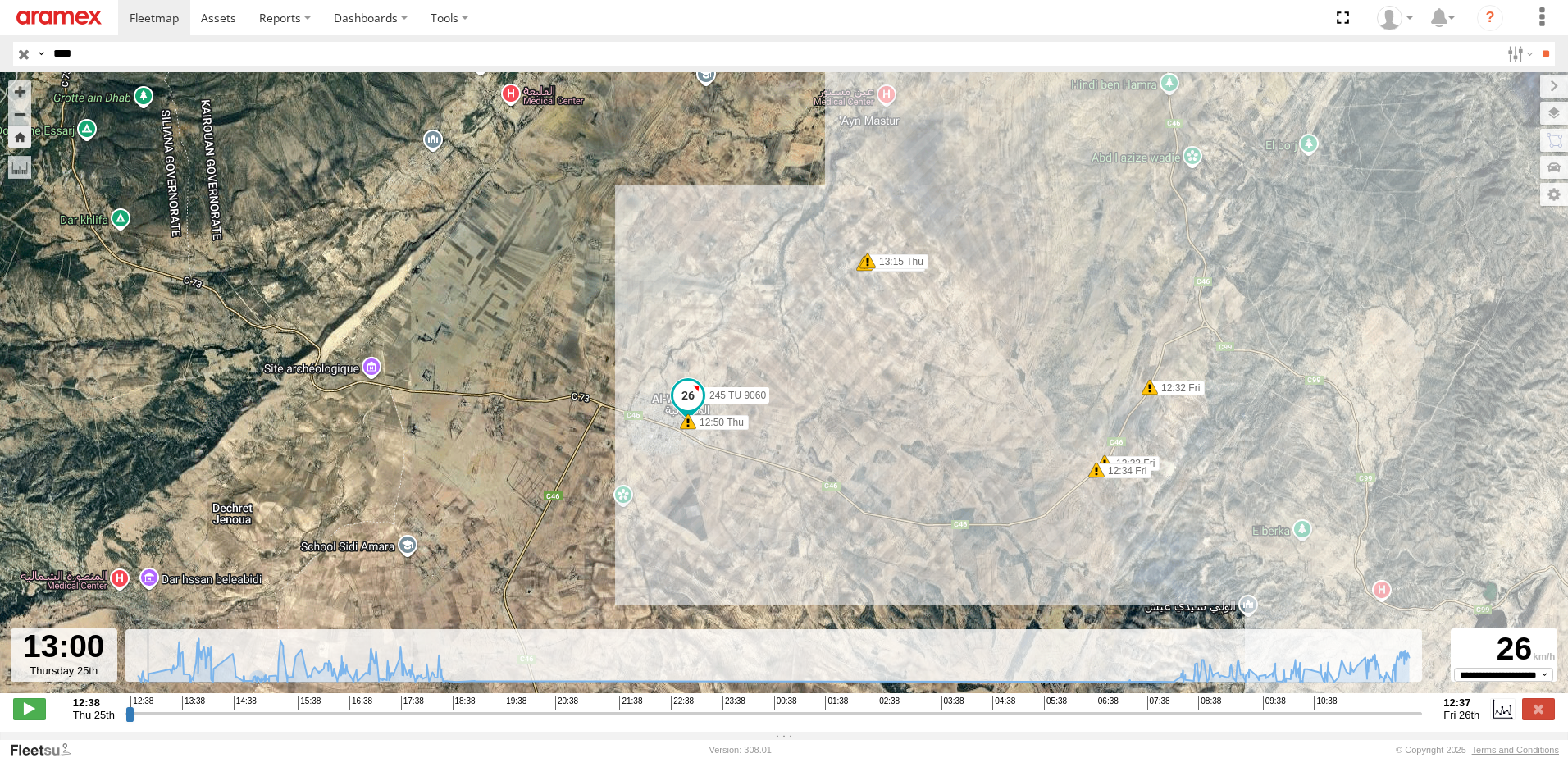
drag, startPoint x: 884, startPoint y: 498, endPoint x: 610, endPoint y: 432, distance: 281.8
click at [656, 451] on div "245 TU 9060 13:30 Thu 15:04 Thu 09:59 Fri 11:34 Fri 11:37 Fri 12:00 Fri 12:50 T…" at bounding box center [784, 391] width 1568 height 638
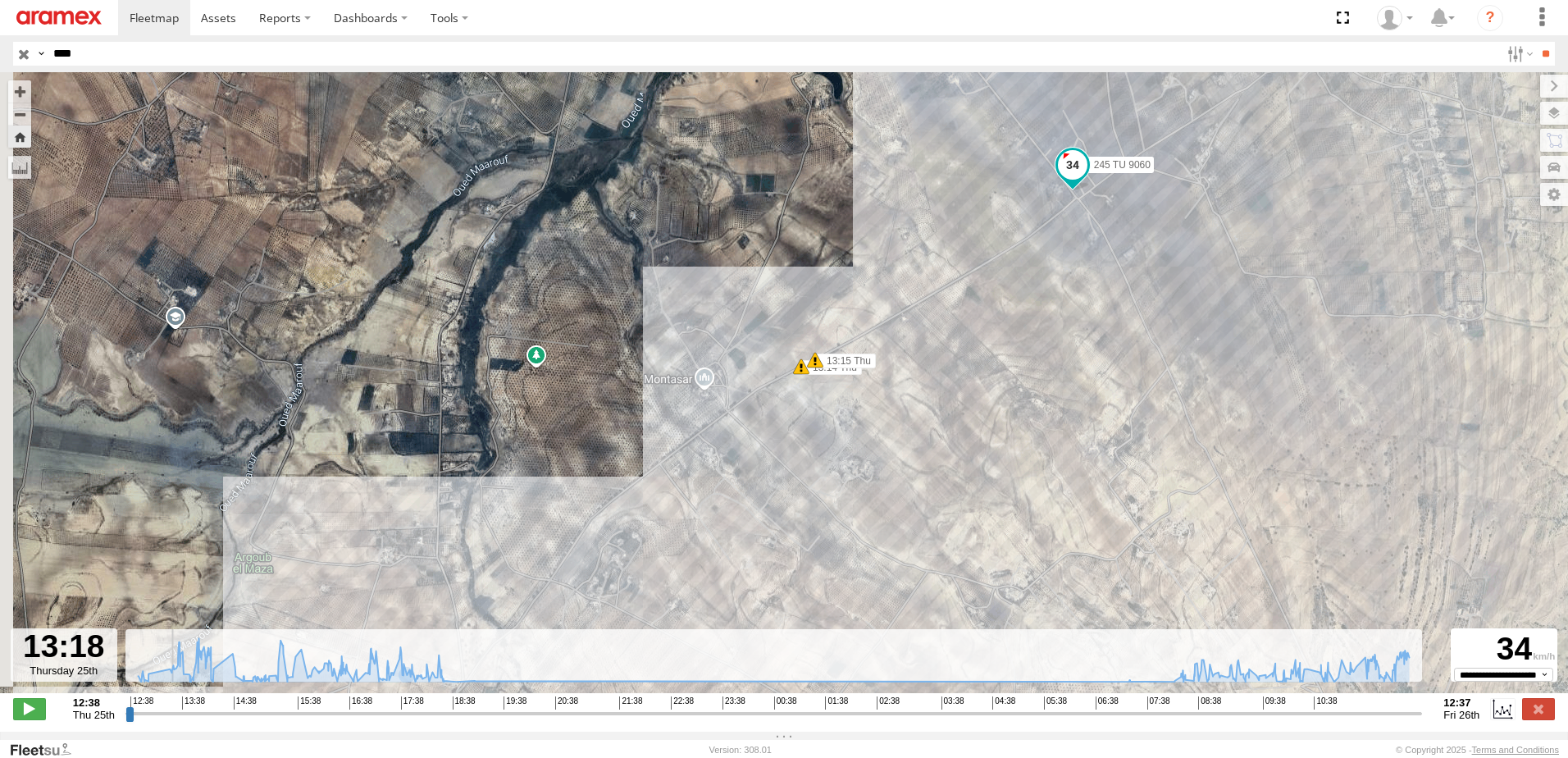
drag, startPoint x: 716, startPoint y: 522, endPoint x: 746, endPoint y: 486, distance: 46.9
click at [746, 486] on div "245 TU 9060 13:30 Thu 15:04 Thu 09:59 Fri 11:34 Fri 11:37 Fri 12:00 Fri 12:50 T…" at bounding box center [784, 391] width 1568 height 638
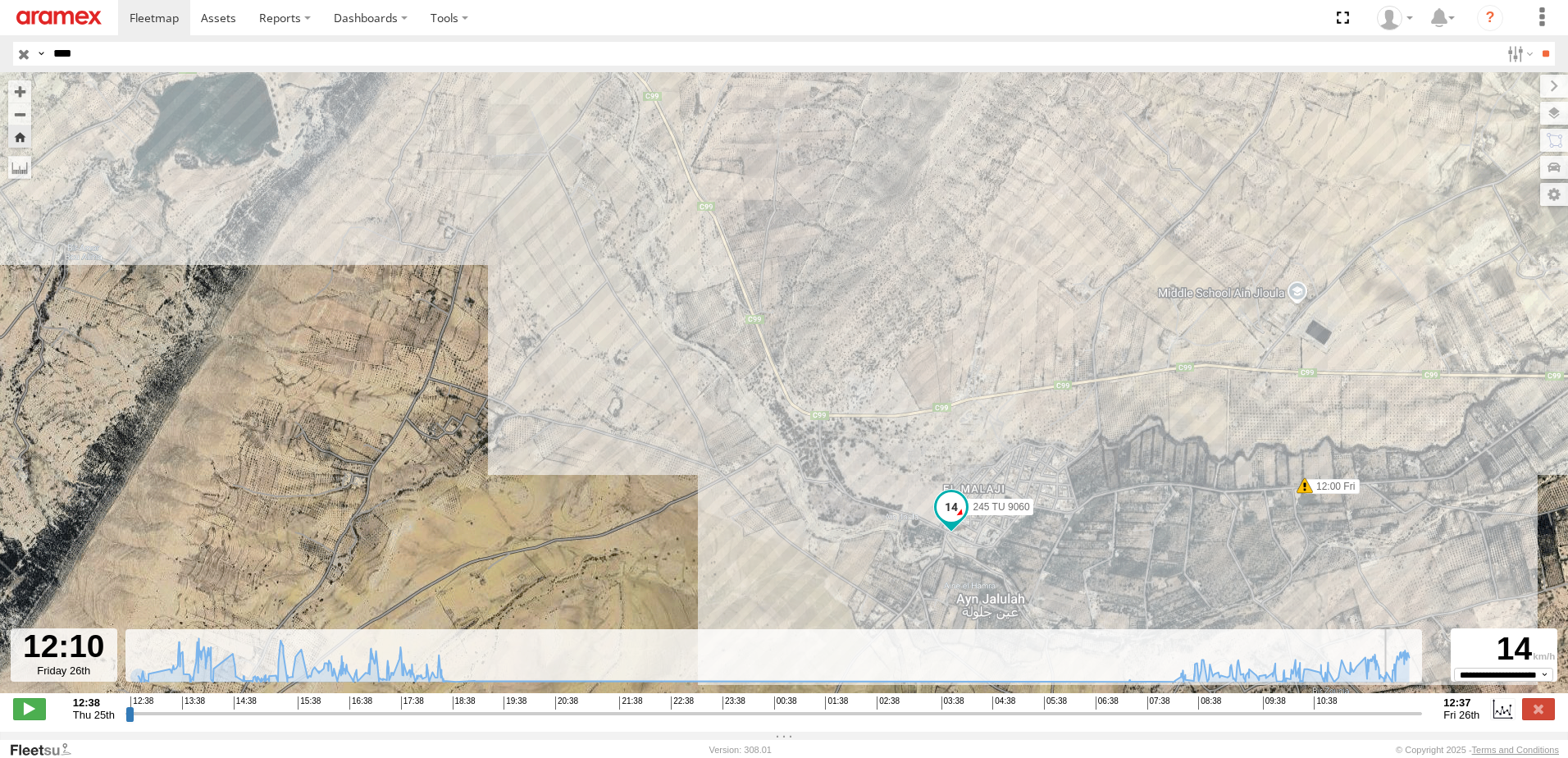
drag, startPoint x: 179, startPoint y: 721, endPoint x: 1392, endPoint y: 712, distance: 1213.0
click at [1392, 712] on input "range" at bounding box center [774, 712] width 1297 height 16
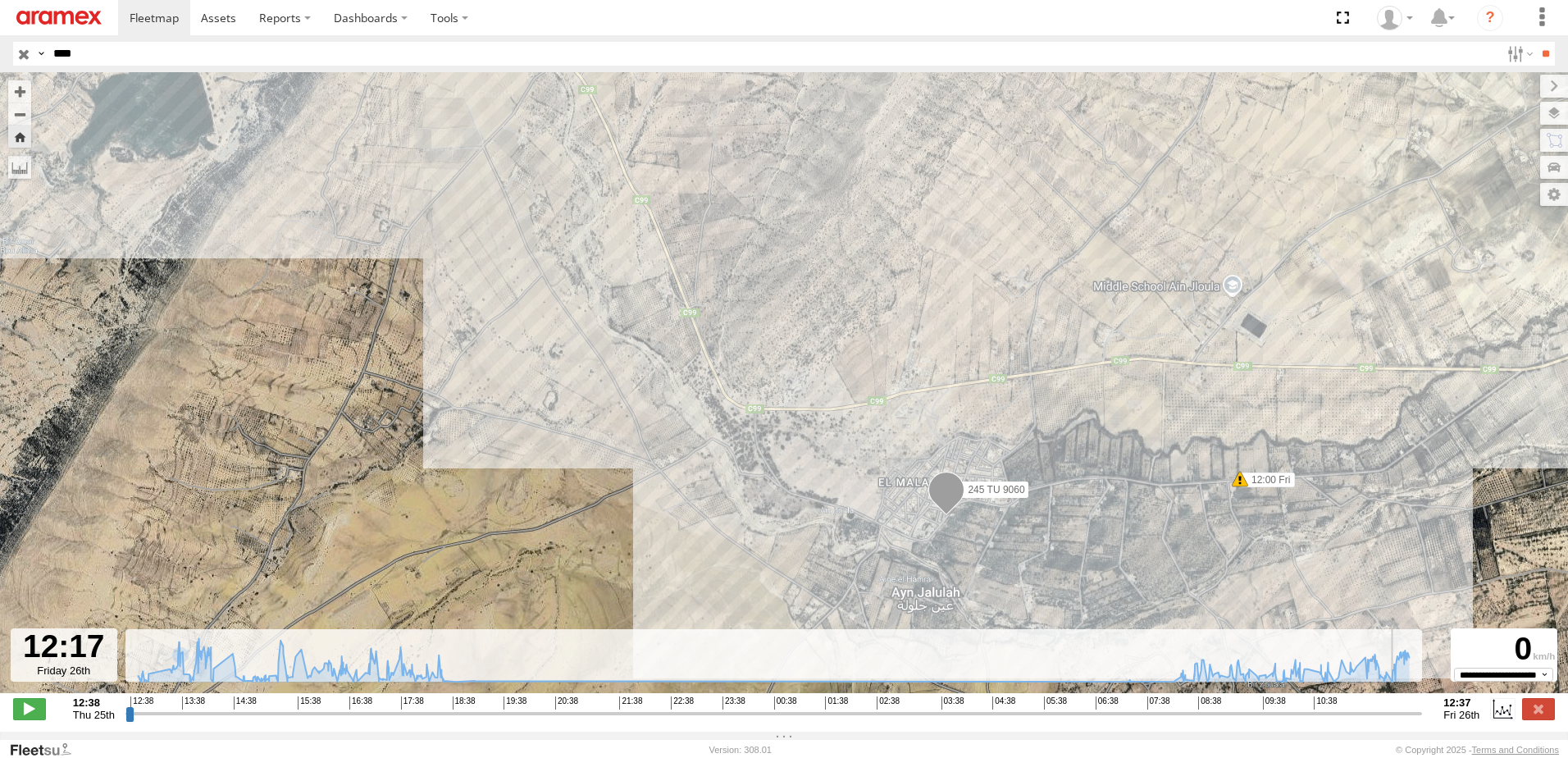
drag, startPoint x: 797, startPoint y: 539, endPoint x: 686, endPoint y: 532, distance: 111.2
click at [687, 532] on div "245 TU 9060 13:30 Thu 15:04 Thu 09:59 Fri 11:34 Fri 11:37 Fri 12:00 Fri 12:50 T…" at bounding box center [784, 391] width 1568 height 638
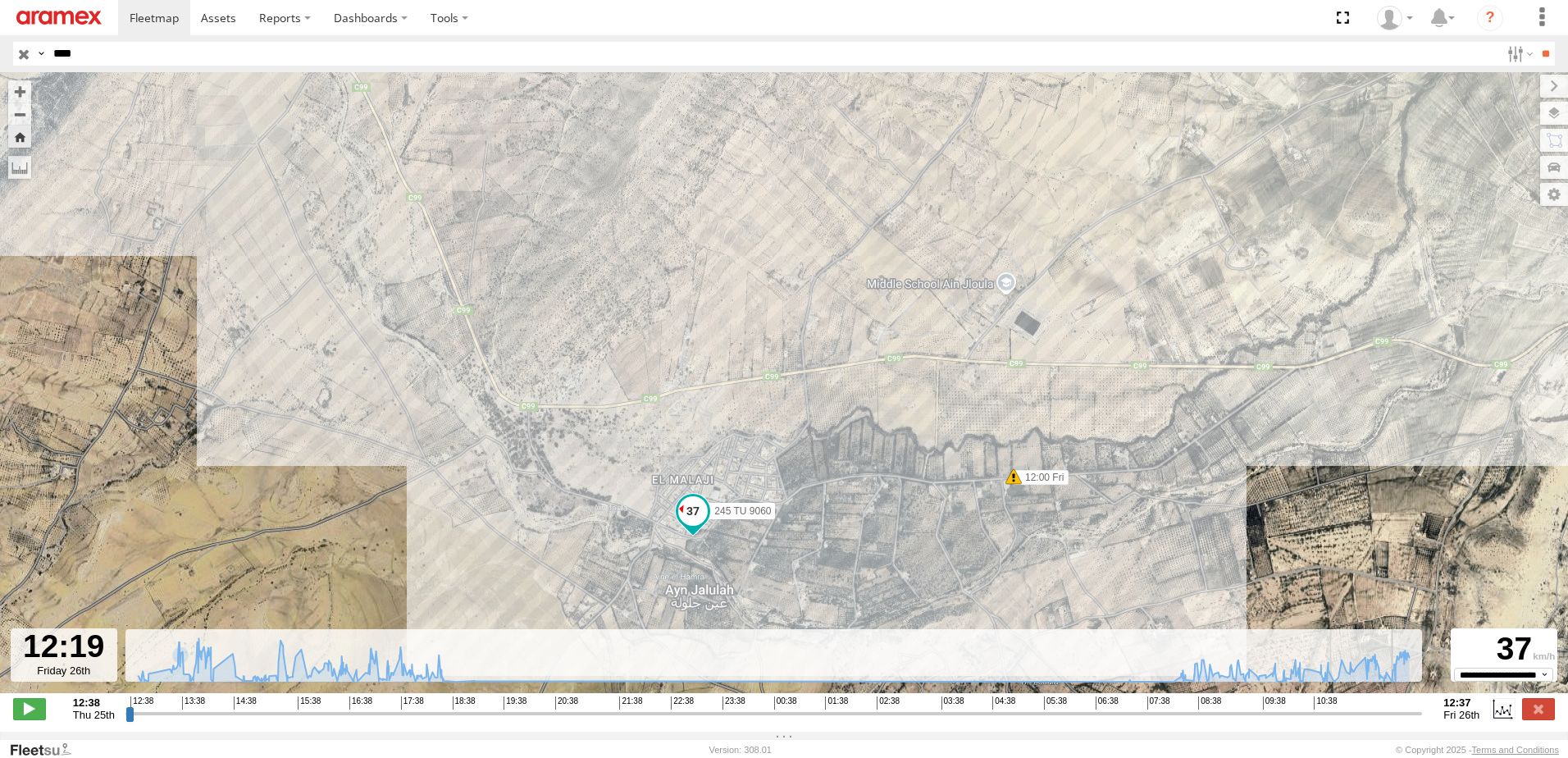
drag, startPoint x: 985, startPoint y: 558, endPoint x: 779, endPoint y: 550, distance: 206.2
click at [790, 556] on div "245 TU 9060 13:30 Thu 15:04 Thu 09:59 Fri 11:34 Fri 11:37 Fri 12:00 Fri 12:50 T…" at bounding box center [784, 391] width 1568 height 638
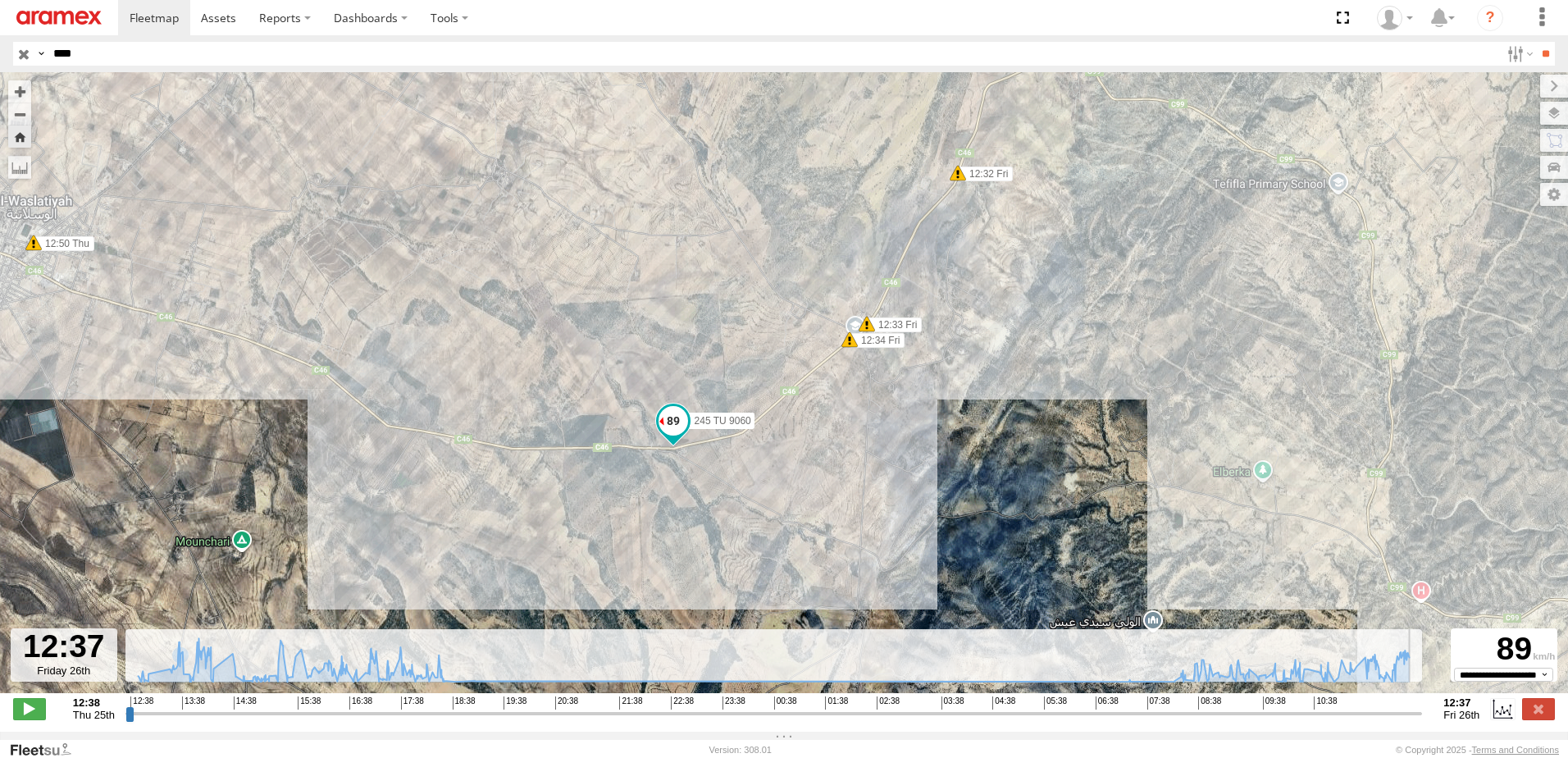
type input "**********"
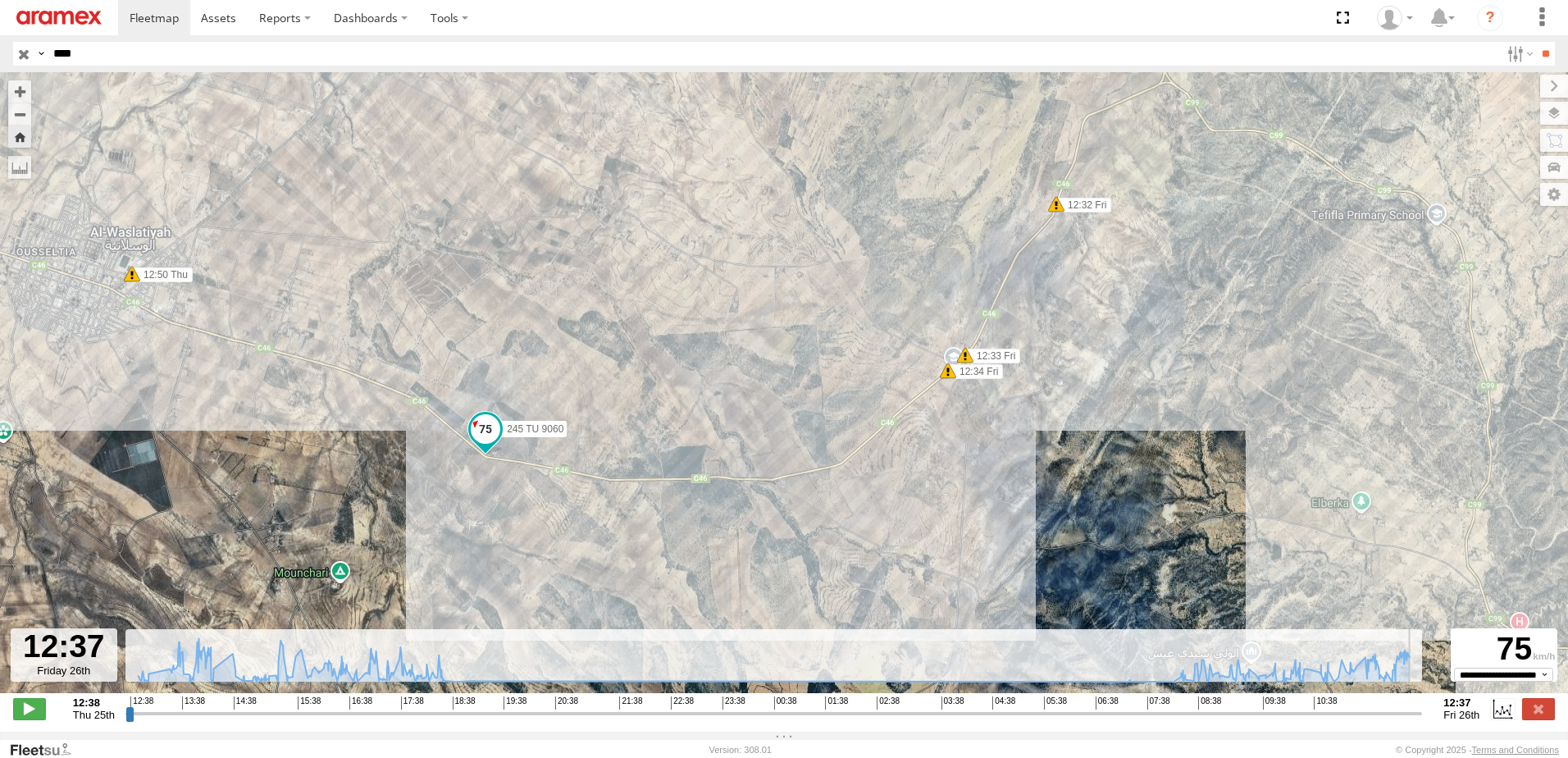
drag, startPoint x: 405, startPoint y: 478, endPoint x: 523, endPoint y: 513, distance: 123.1
click at [515, 513] on div "245 TU 9060 13:30 Thu 15:04 Thu 09:59 Fri 11:34 Fri 11:37 Fri 12:00 Fri 12:50 T…" at bounding box center [784, 391] width 1568 height 638
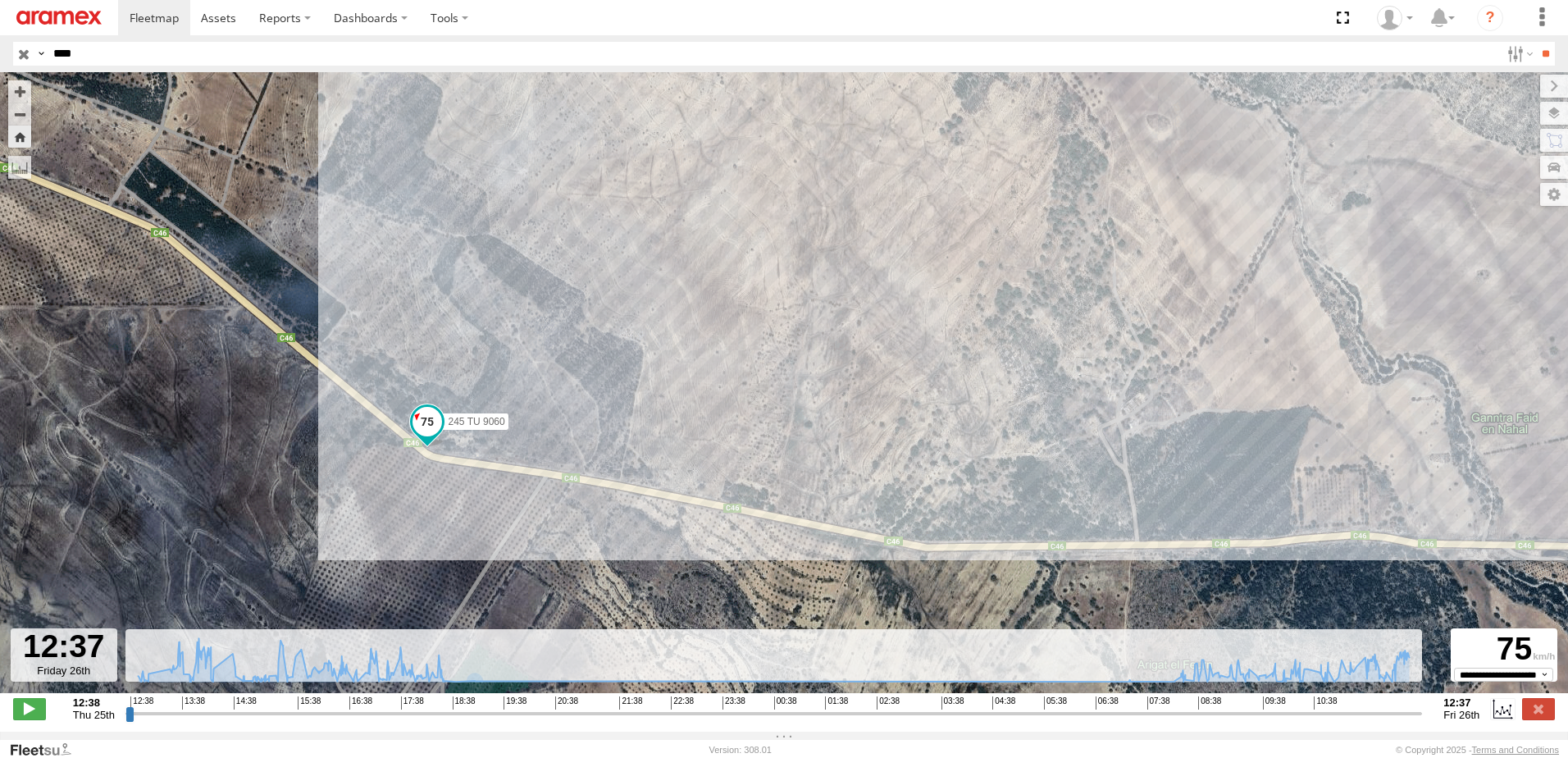
drag, startPoint x: 509, startPoint y: 504, endPoint x: 531, endPoint y: 419, distance: 87.8
click at [528, 424] on div "245 TU 9060 13:30 Thu 15:04 Thu 09:59 Fri 11:34 Fri 11:37 Fri 12:00 Fri 12:50 T…" at bounding box center [784, 391] width 1568 height 638
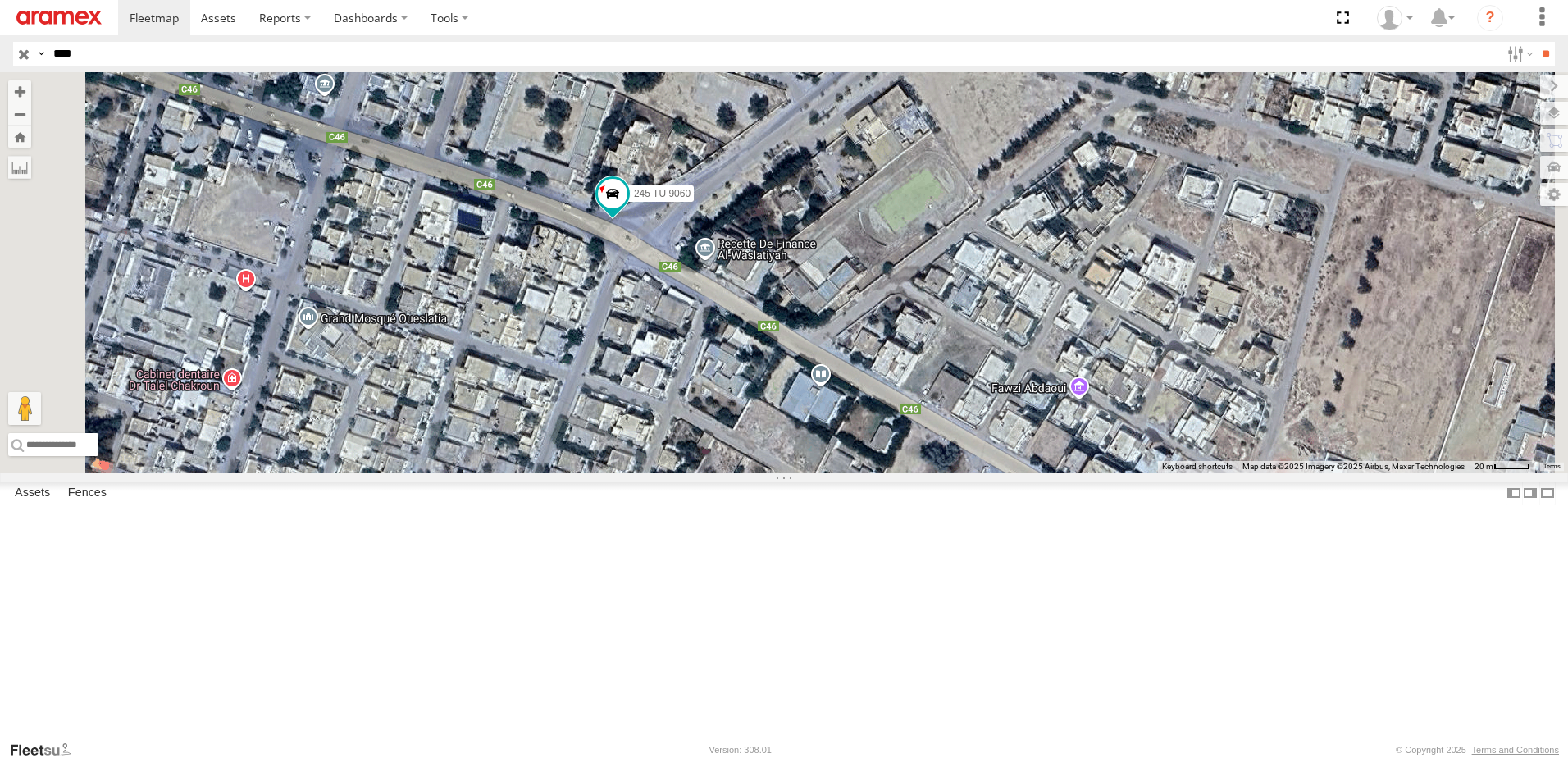
drag, startPoint x: 933, startPoint y: 583, endPoint x: 800, endPoint y: 310, distance: 303.7
click at [800, 310] on div "245 TU 9060" at bounding box center [784, 272] width 1568 height 401
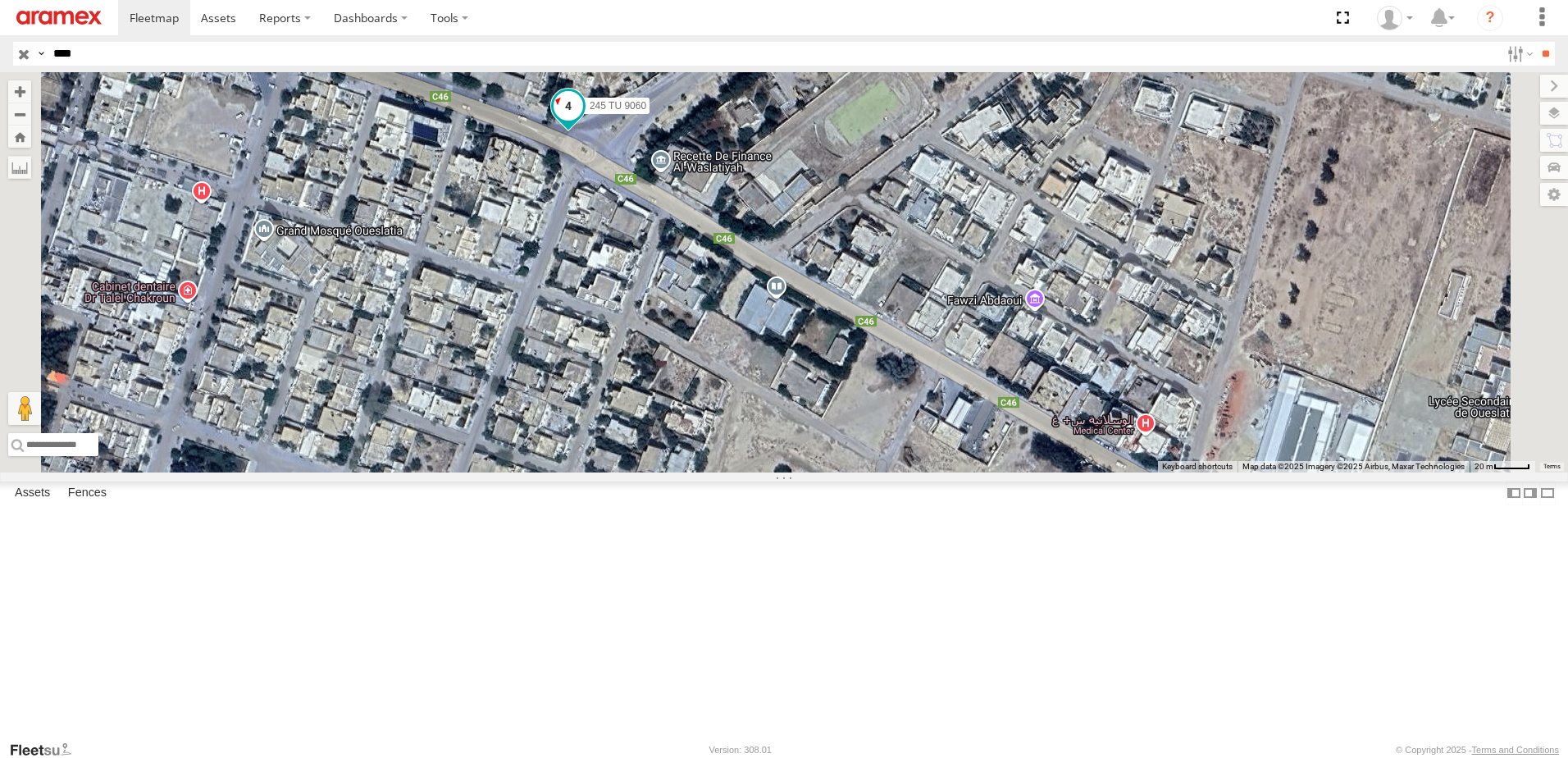
click at [583, 120] on span at bounding box center [569, 106] width 30 height 30
click at [667, 113] on link at bounding box center [658, 108] width 17 height 12
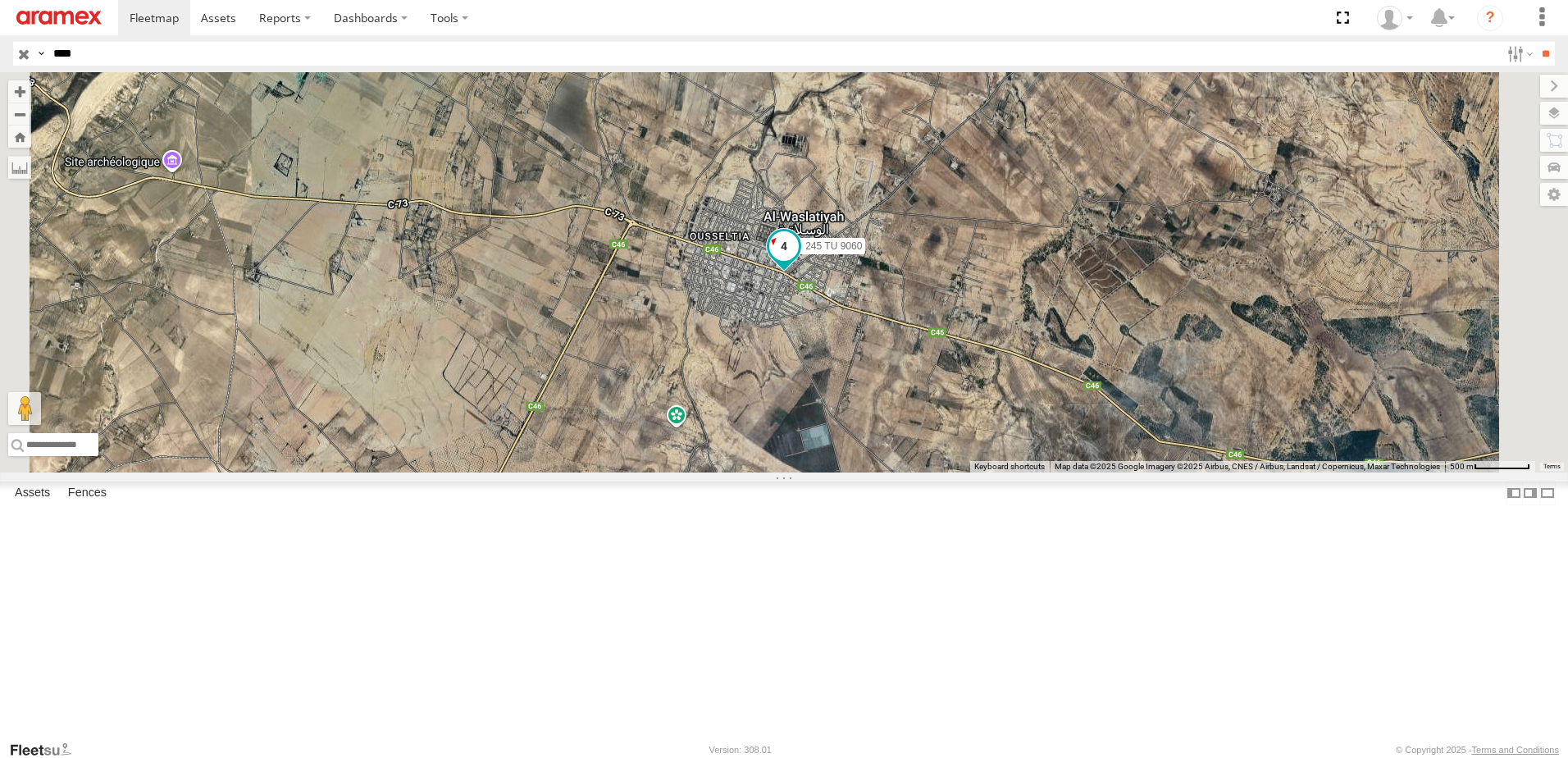
click at [799, 260] on span at bounding box center [784, 246] width 30 height 30
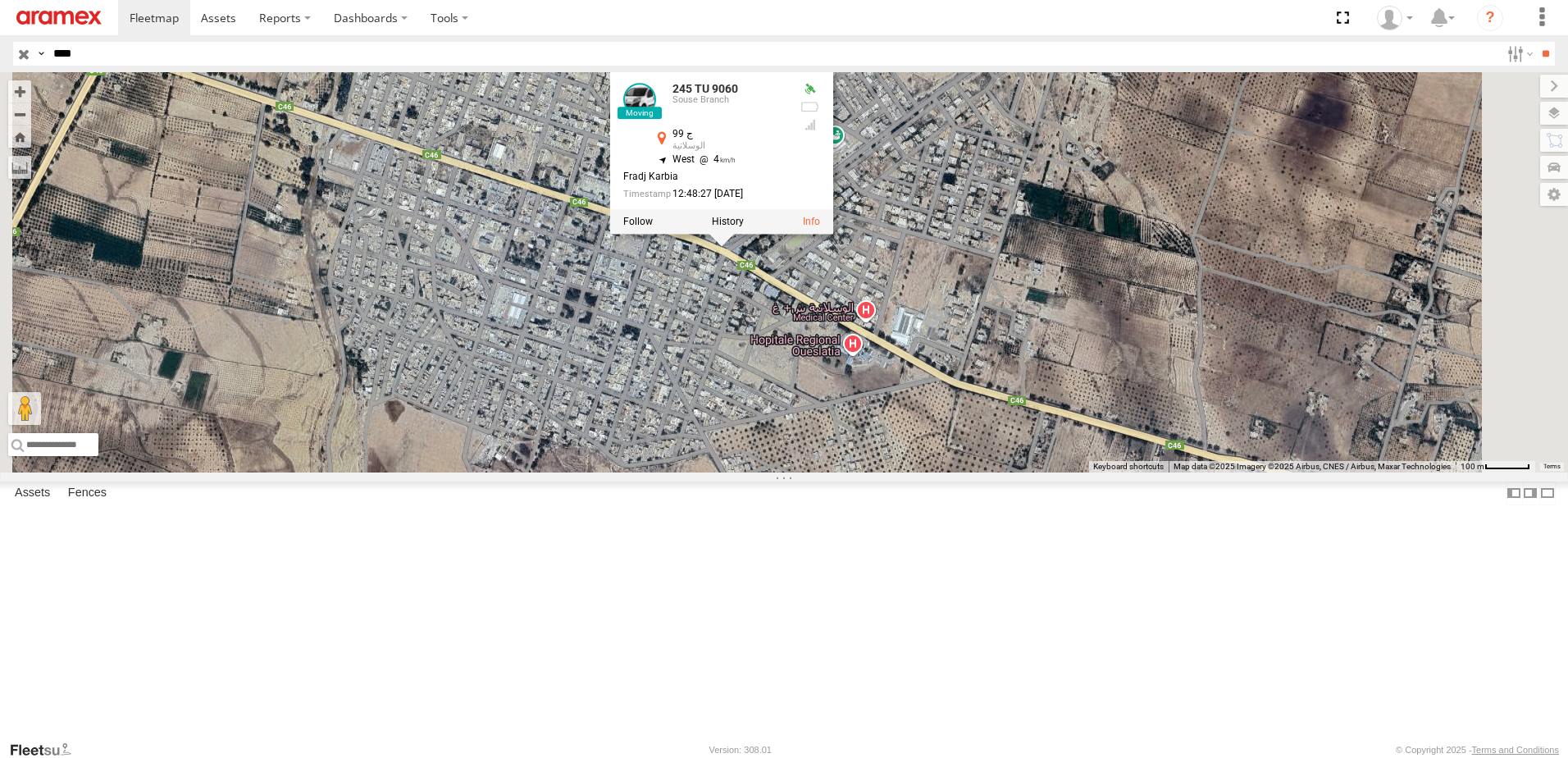
drag, startPoint x: 1014, startPoint y: 332, endPoint x: 826, endPoint y: 497, distance: 250.1
click at [826, 473] on div "245 TU 9060 245 TU 9060 Souse Branch ج 99 الوسلاتية 35.84774 , 9.59314 [GEOGRAP…" at bounding box center [784, 272] width 1568 height 401
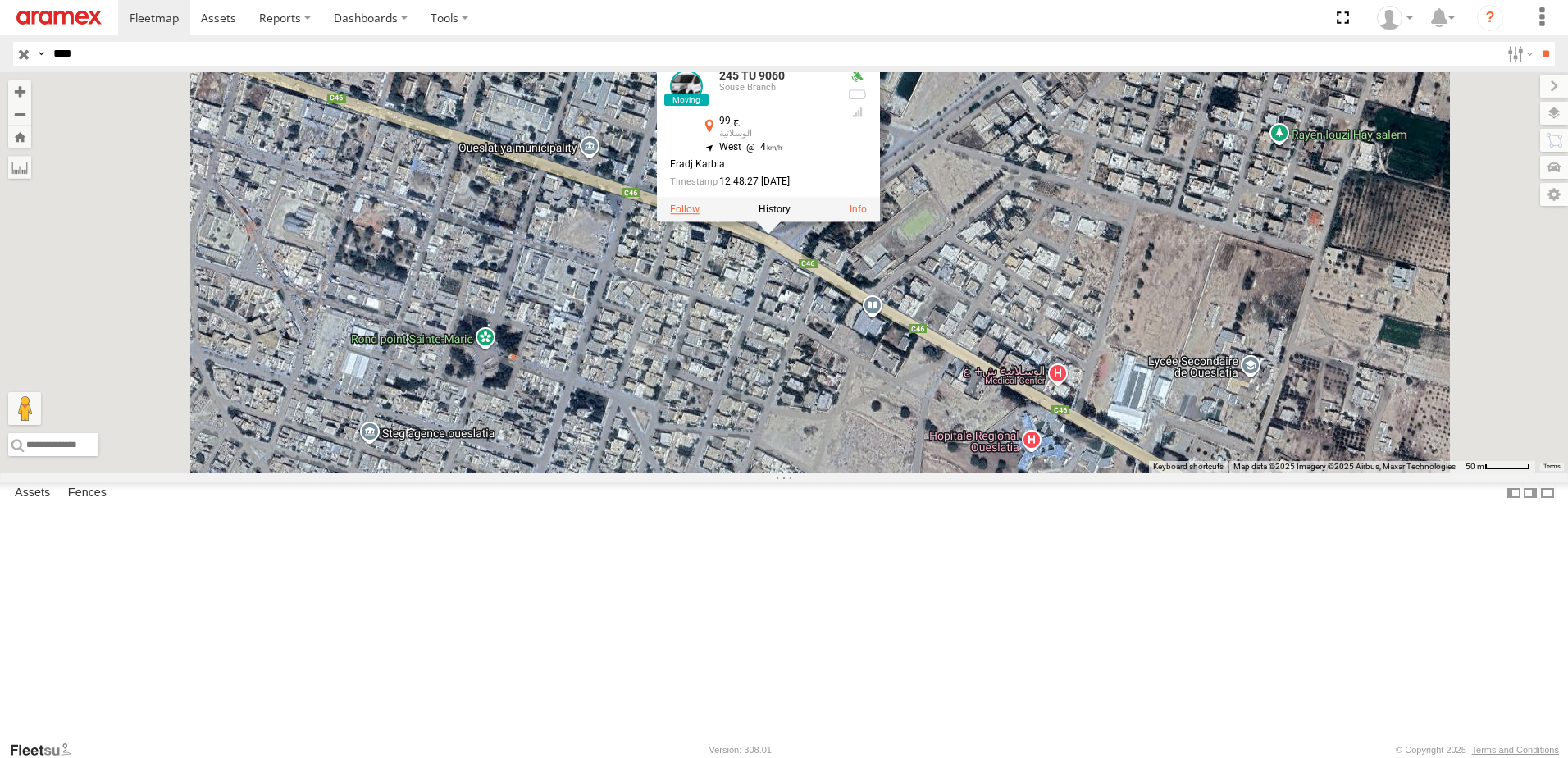
click at [700, 216] on label at bounding box center [685, 210] width 30 height 12
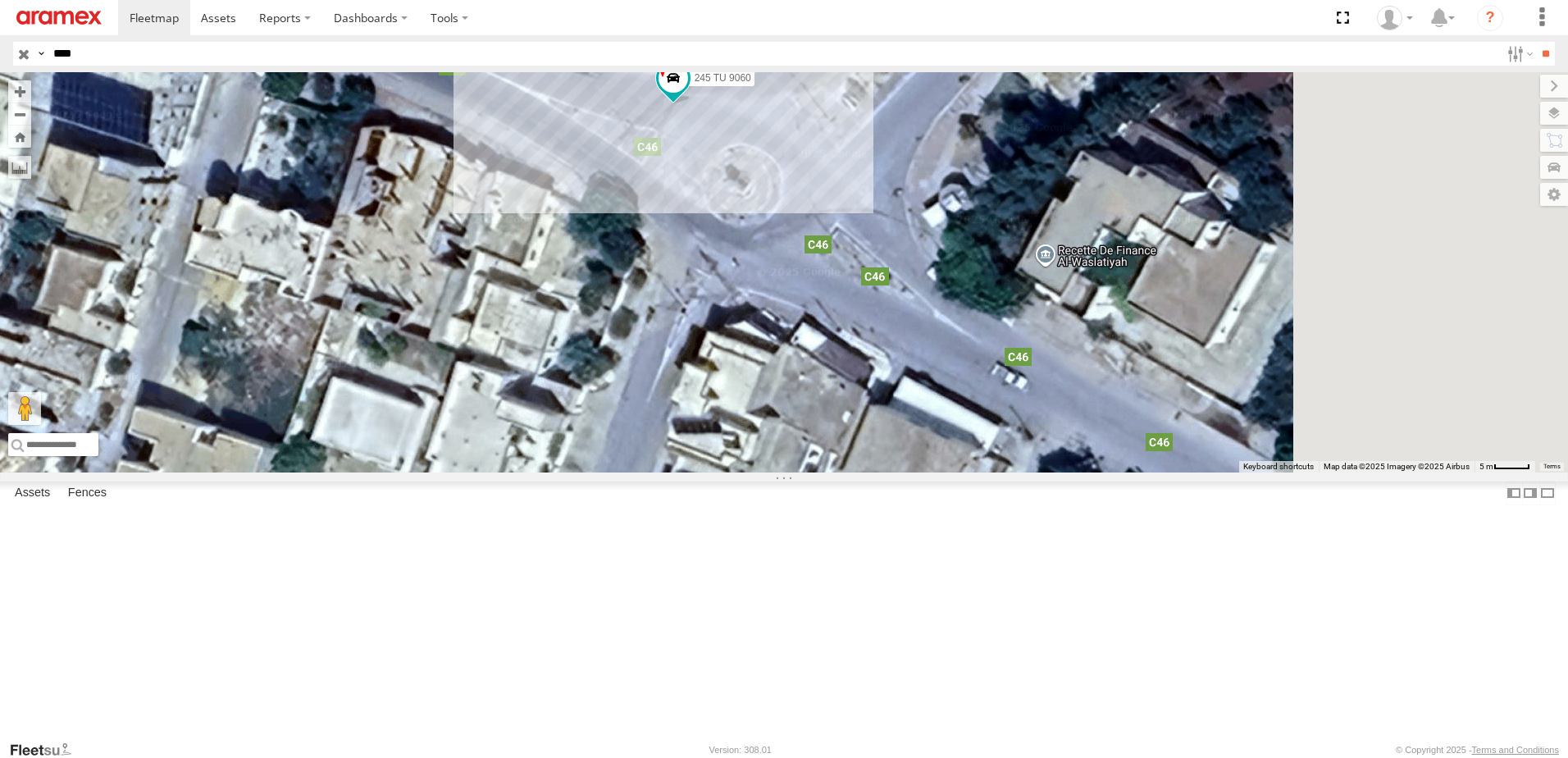
drag, startPoint x: 1305, startPoint y: 513, endPoint x: 1040, endPoint y: 430, distance: 277.7
click at [1050, 434] on div "245 TU 9060" at bounding box center [784, 272] width 1568 height 401
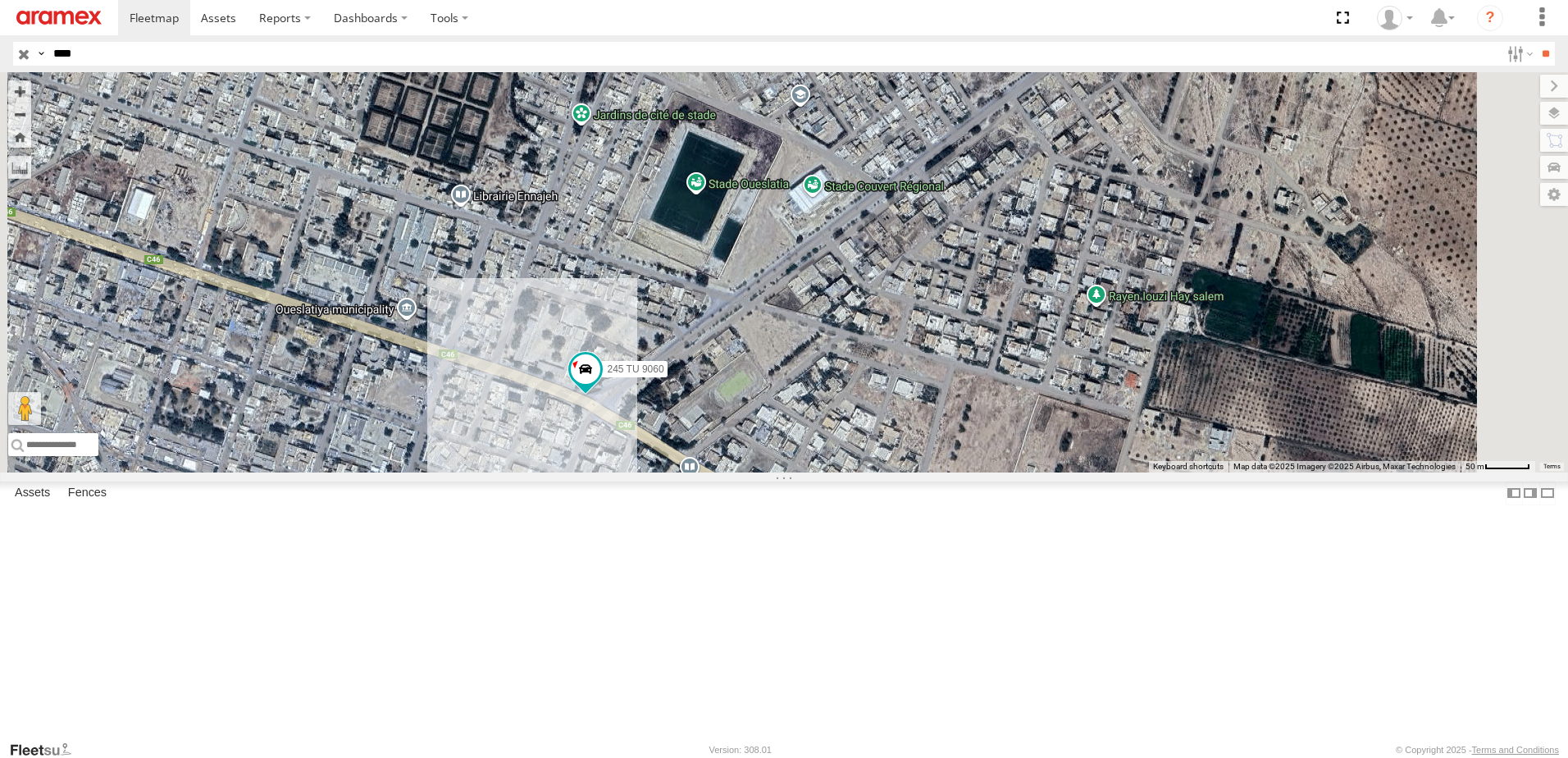
drag, startPoint x: 400, startPoint y: 582, endPoint x: 317, endPoint y: 547, distance: 90.1
click at [0, 0] on div "245 TU 9060 Souse Branch ج 99 الوسلاتية 35.84774 9.59314" at bounding box center [0, 0] width 0 height 0
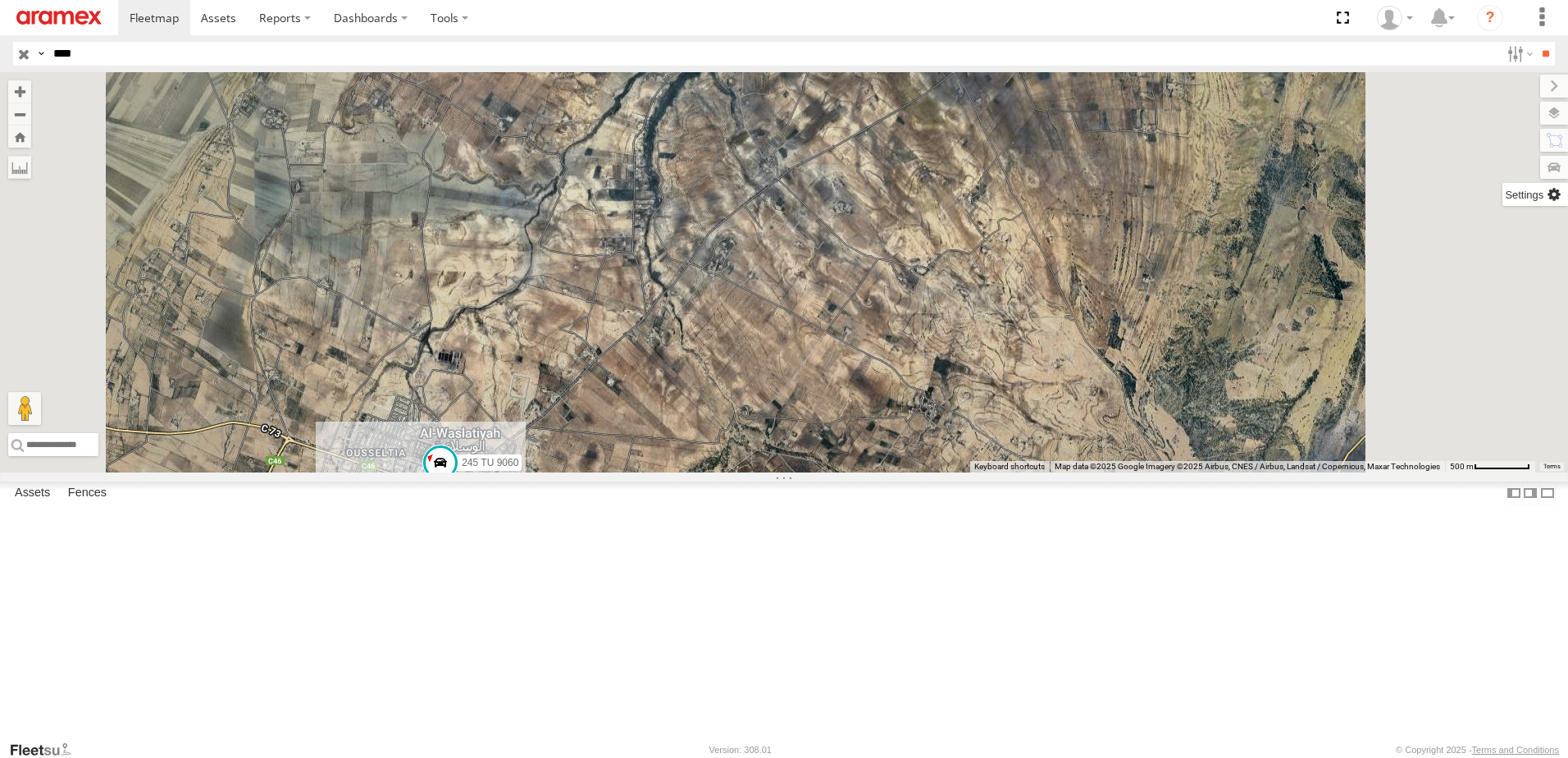
click at [1552, 201] on label at bounding box center [1535, 195] width 66 height 23
click at [1030, 418] on div "245 TU 9060" at bounding box center [784, 272] width 1568 height 401
click at [1502, 194] on label at bounding box center [1535, 195] width 66 height 23
click at [1502, 201] on label at bounding box center [1535, 195] width 66 height 23
click at [1194, 288] on div "245 TU 9060" at bounding box center [784, 272] width 1568 height 401
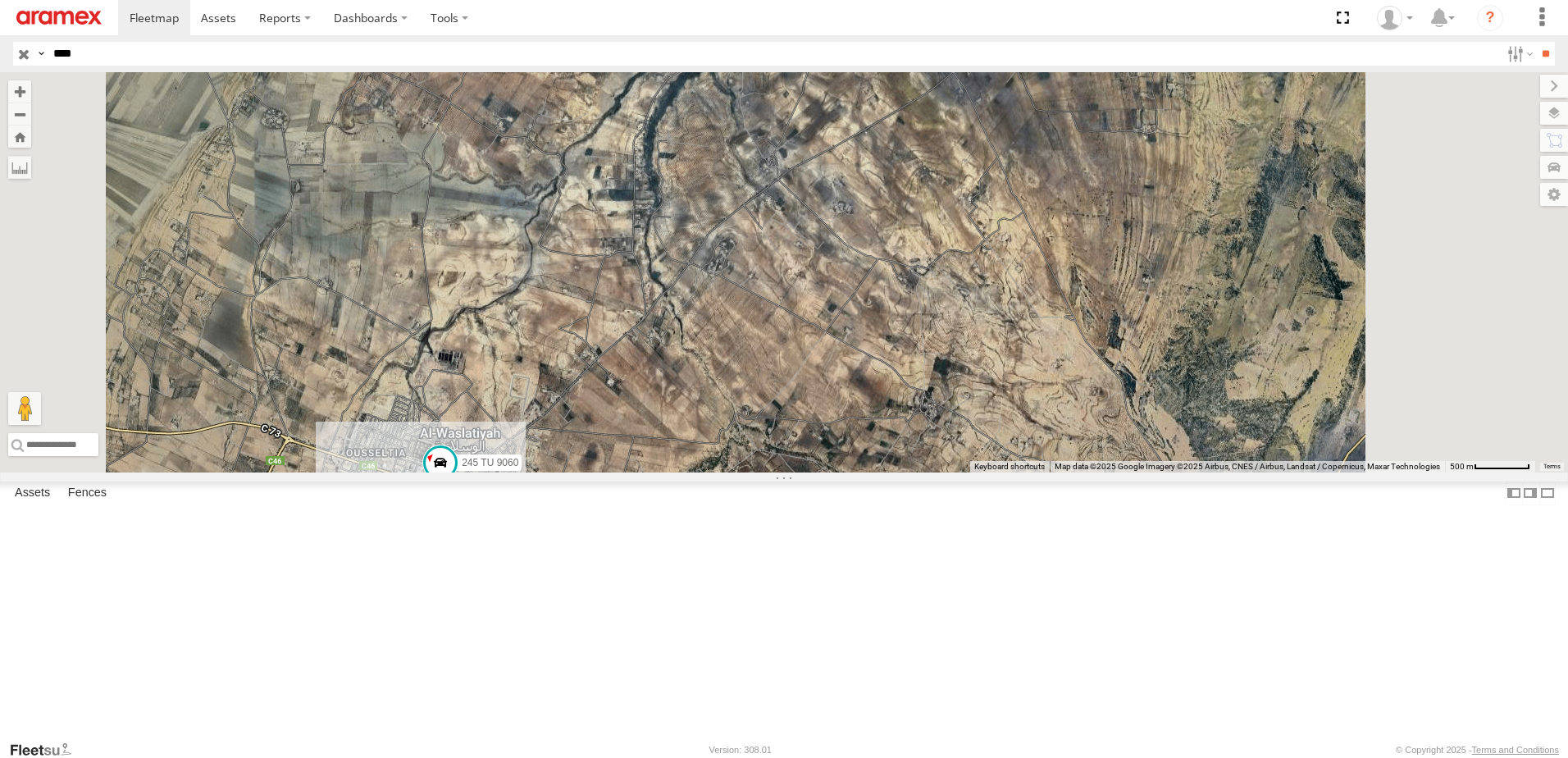
click at [945, 323] on div "245 TU 9060" at bounding box center [784, 272] width 1568 height 401
